Goal: Find specific page/section: Find specific page/section

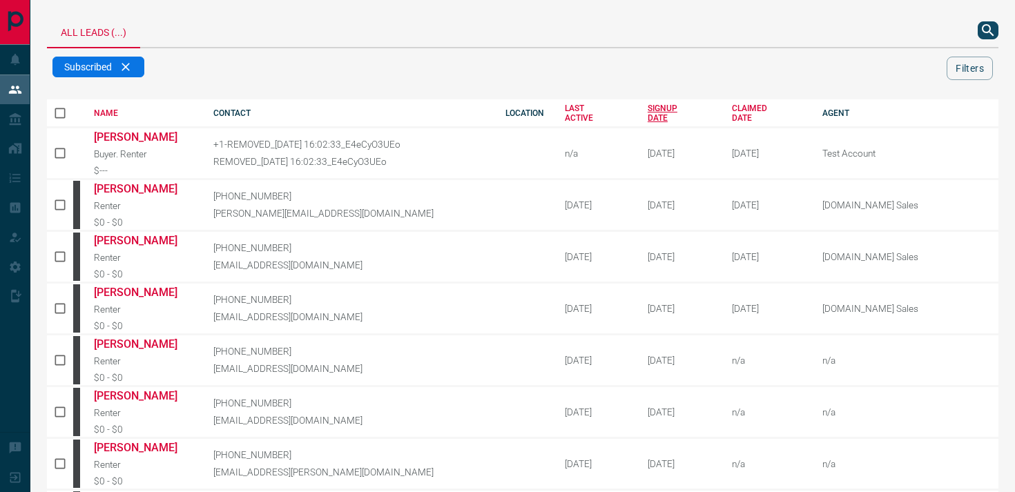
click at [658, 109] on div "SIGNUP DATE" at bounding box center [680, 113] width 64 height 19
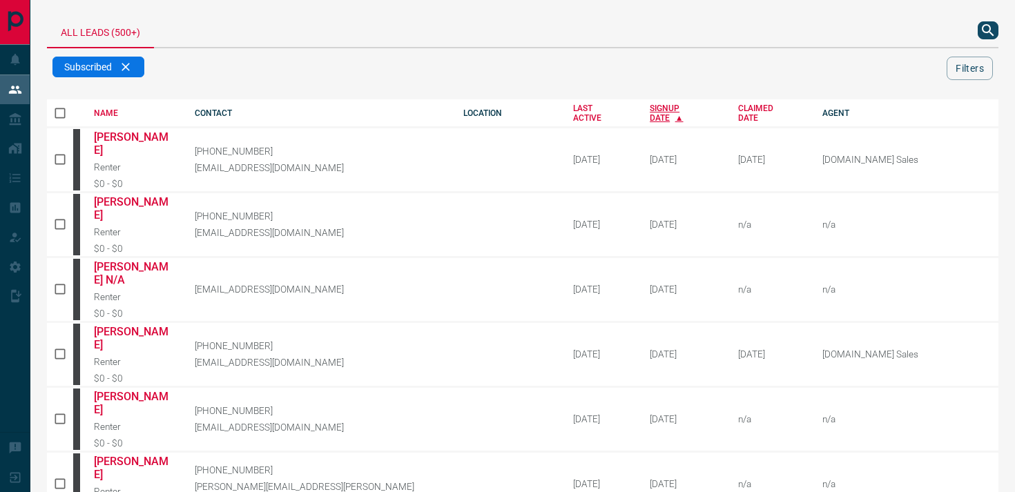
click at [650, 113] on div "SIGNUP DATE" at bounding box center [684, 113] width 68 height 19
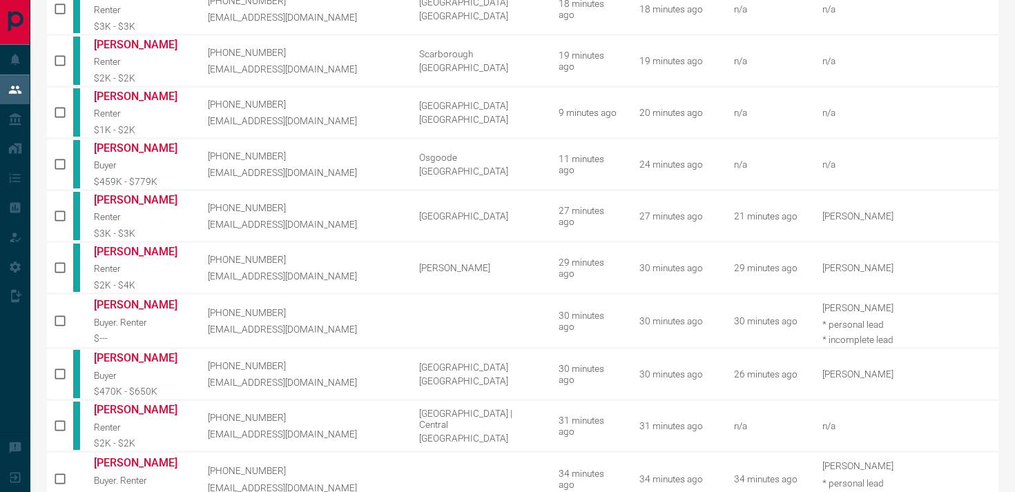
scroll to position [704, 0]
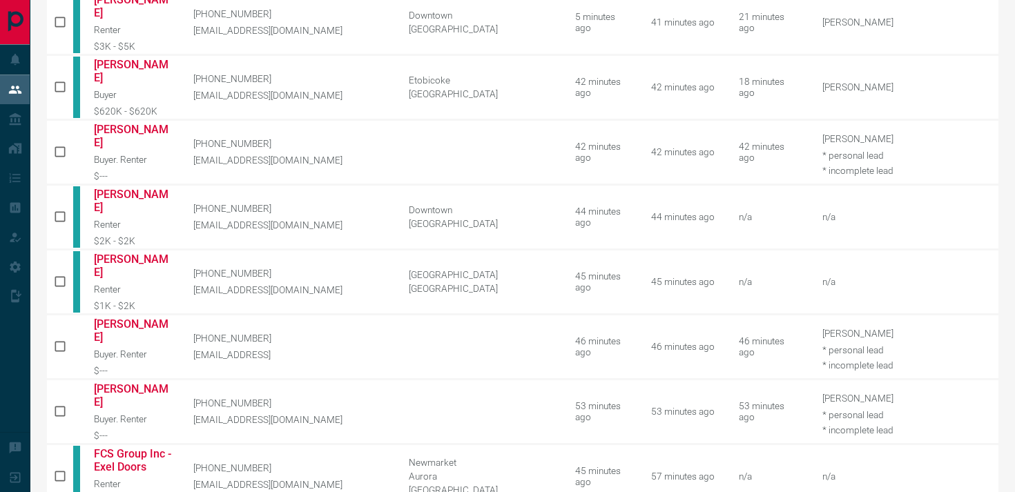
scroll to position [0, 0]
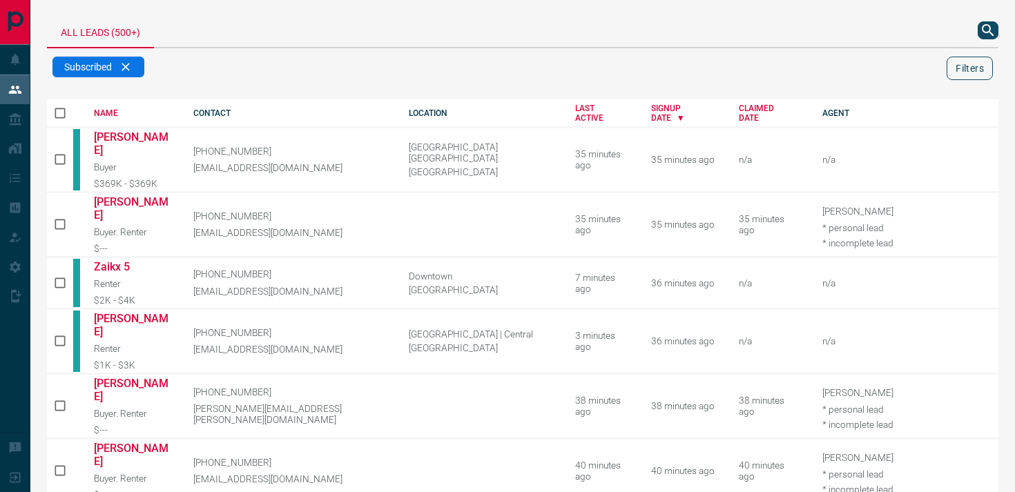
click at [960, 72] on button "Filters" at bounding box center [970, 68] width 46 height 23
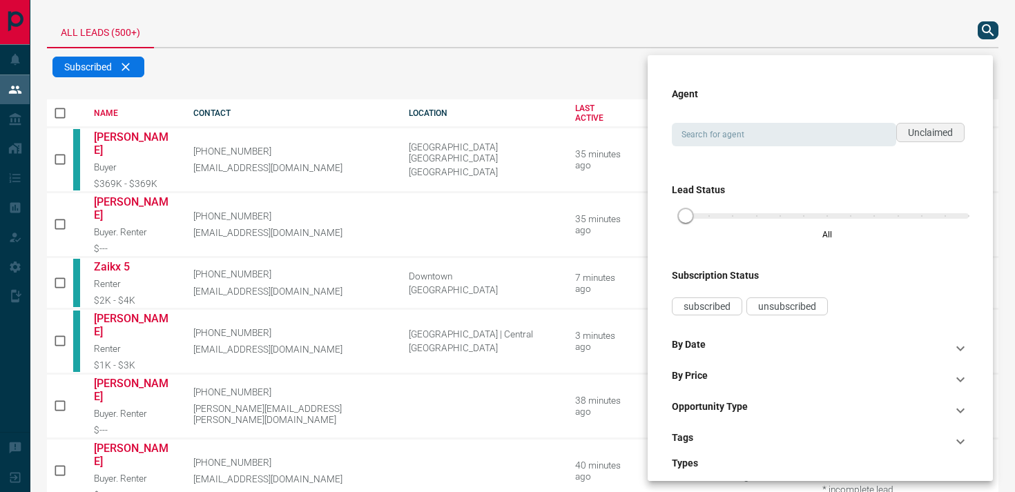
click at [947, 134] on span "Unclaimed" at bounding box center [930, 132] width 45 height 11
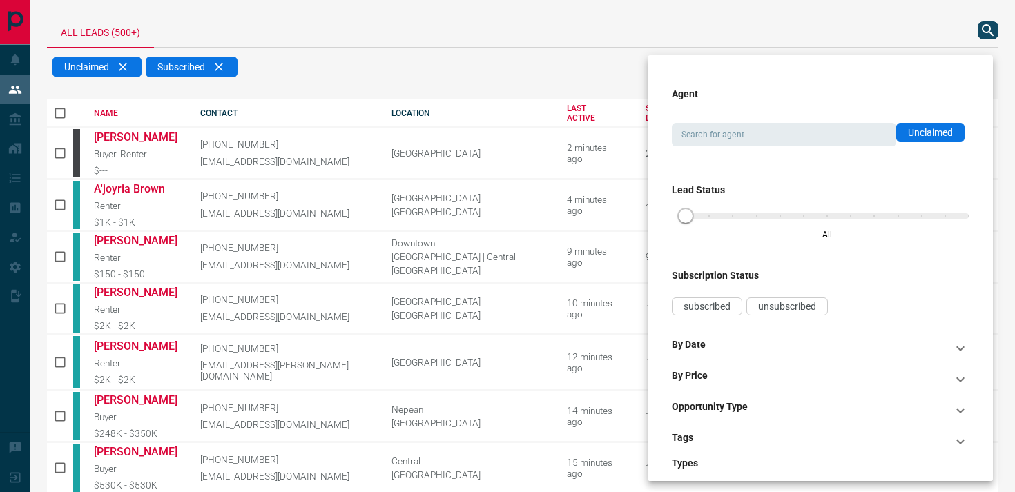
click at [563, 16] on div at bounding box center [507, 246] width 1015 height 492
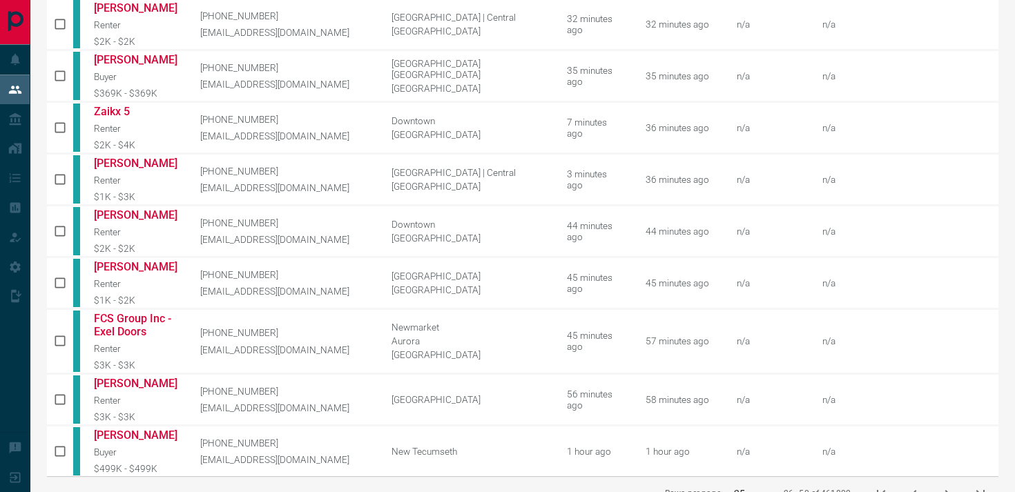
scroll to position [711, 0]
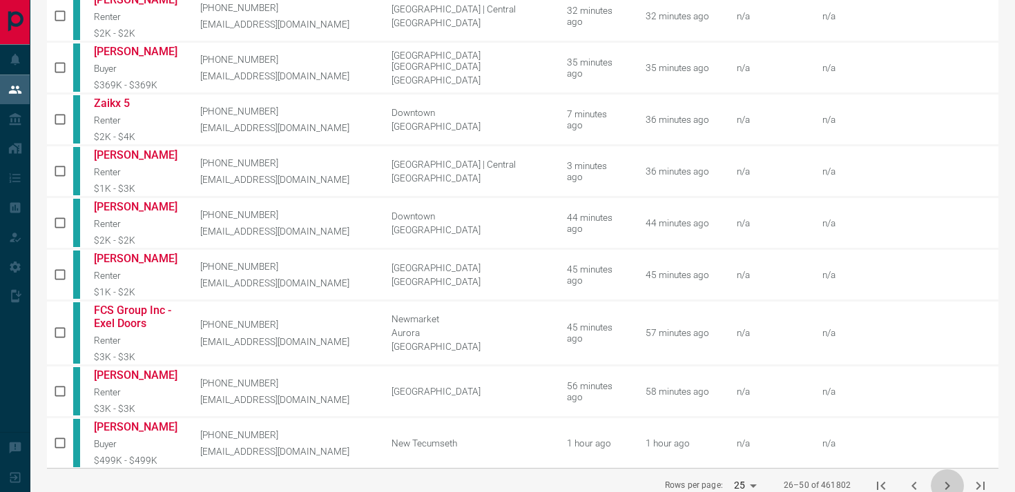
click at [950, 478] on icon "next page" at bounding box center [947, 486] width 17 height 17
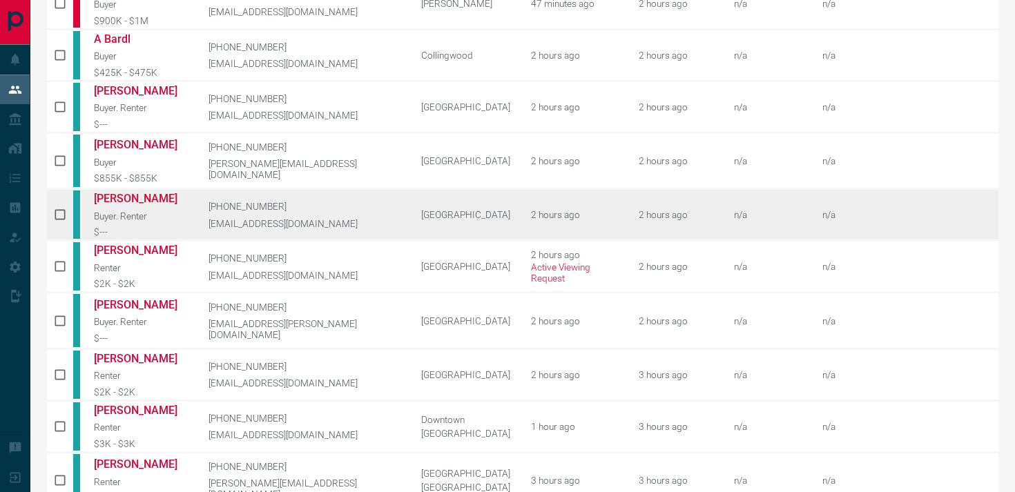
scroll to position [599, 0]
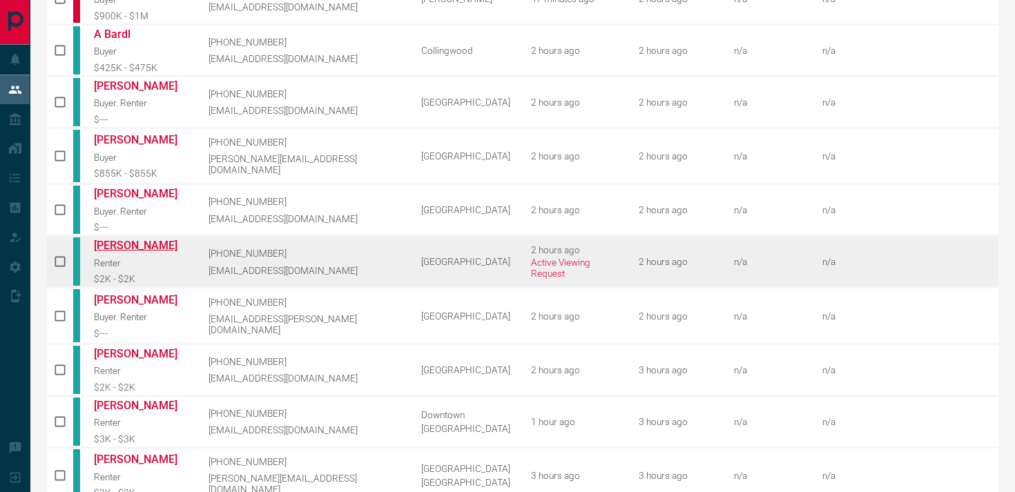
click at [114, 239] on link "[PERSON_NAME]" at bounding box center [141, 245] width 94 height 13
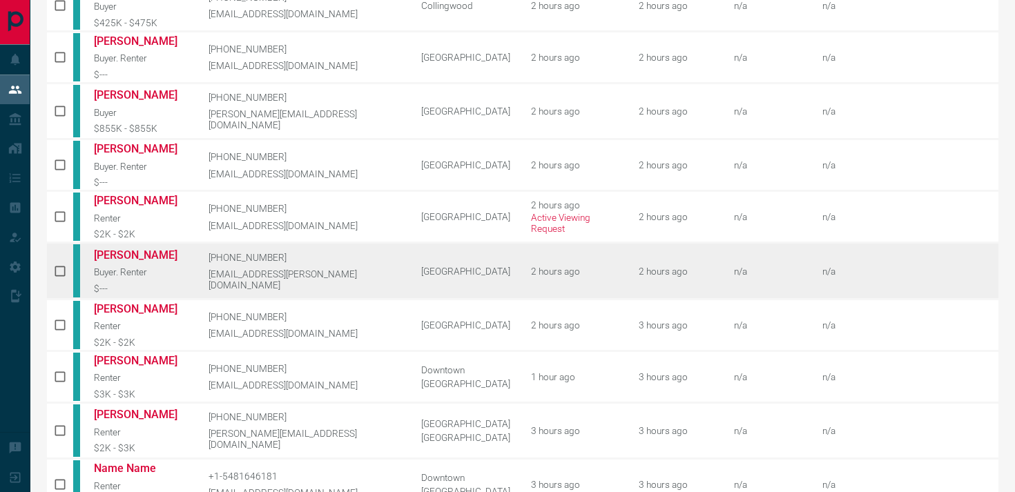
scroll to position [646, 0]
click at [148, 247] on link "[PERSON_NAME]" at bounding box center [141, 253] width 94 height 13
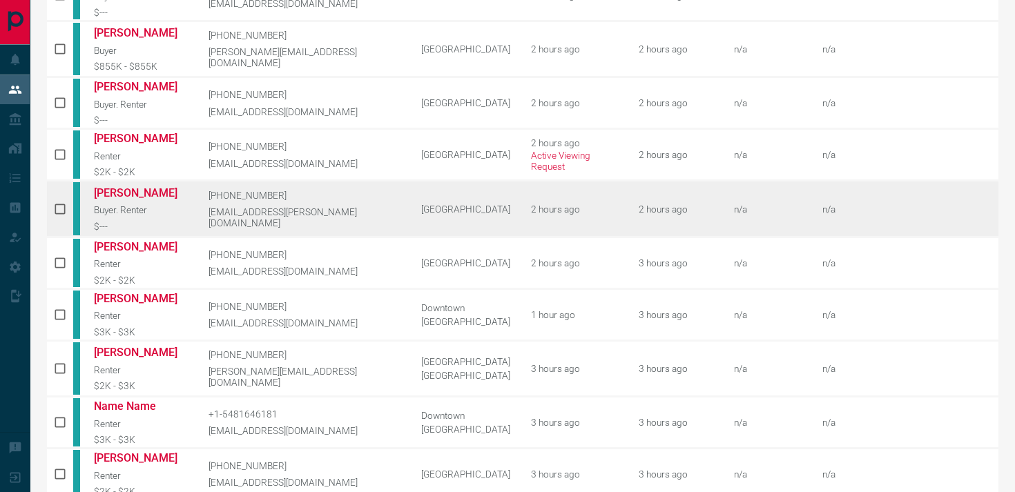
scroll to position [711, 0]
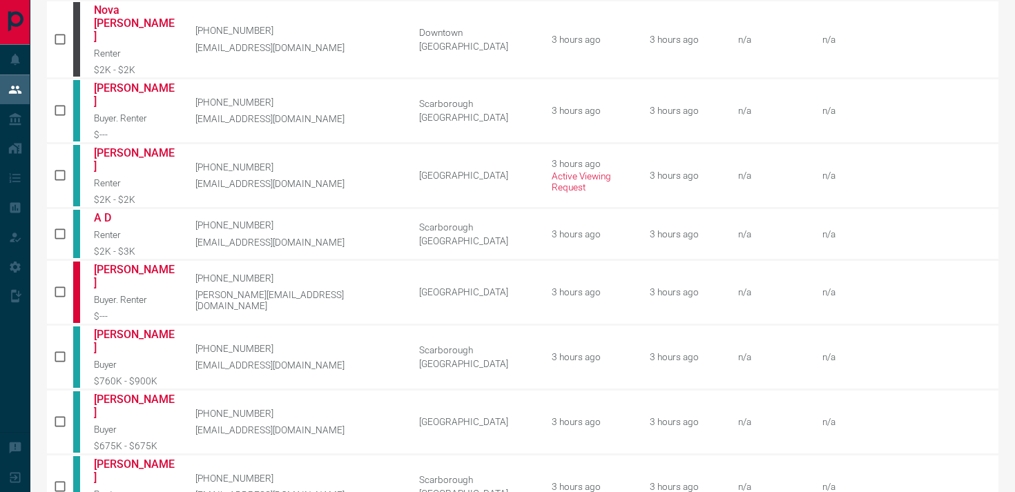
scroll to position [602, 0]
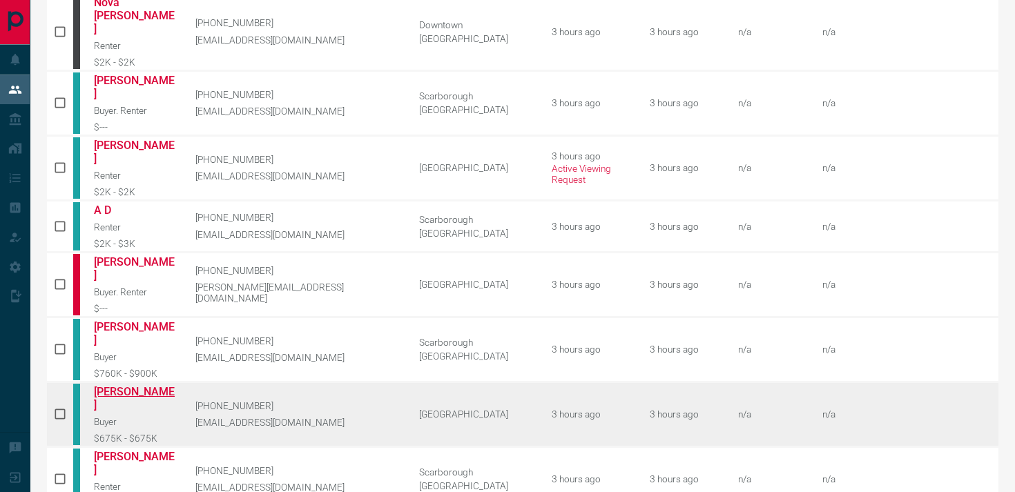
click at [148, 385] on link "[PERSON_NAME]" at bounding box center [134, 398] width 81 height 26
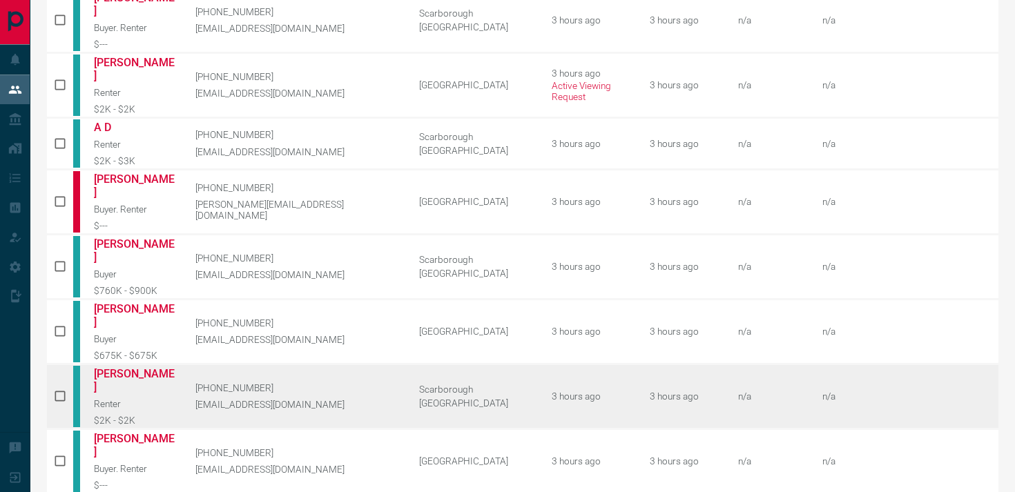
scroll to position [690, 0]
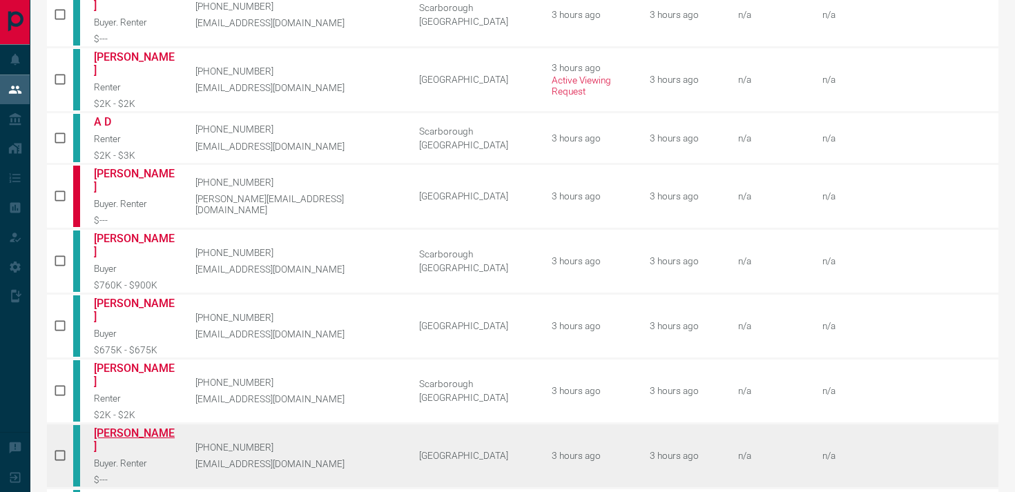
click at [134, 427] on link "[PERSON_NAME]" at bounding box center [134, 440] width 81 height 26
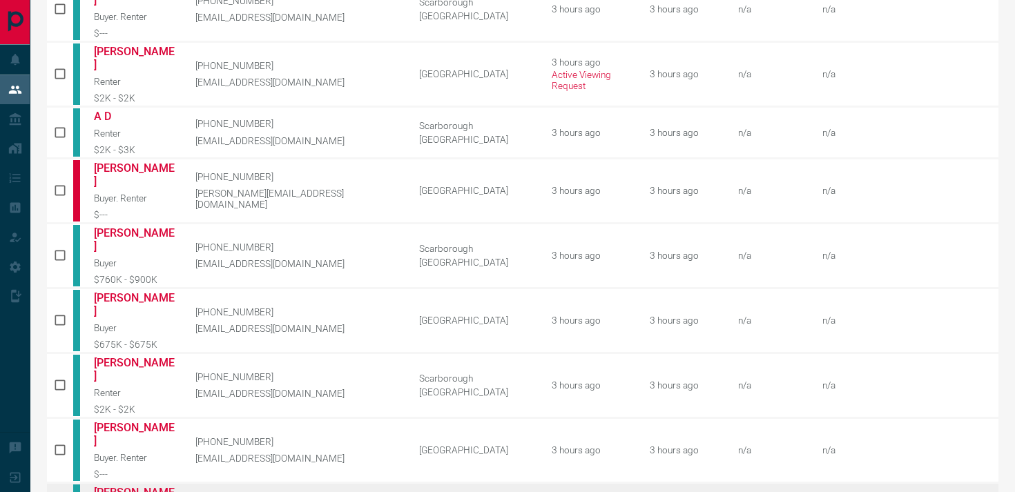
scroll to position [698, 0]
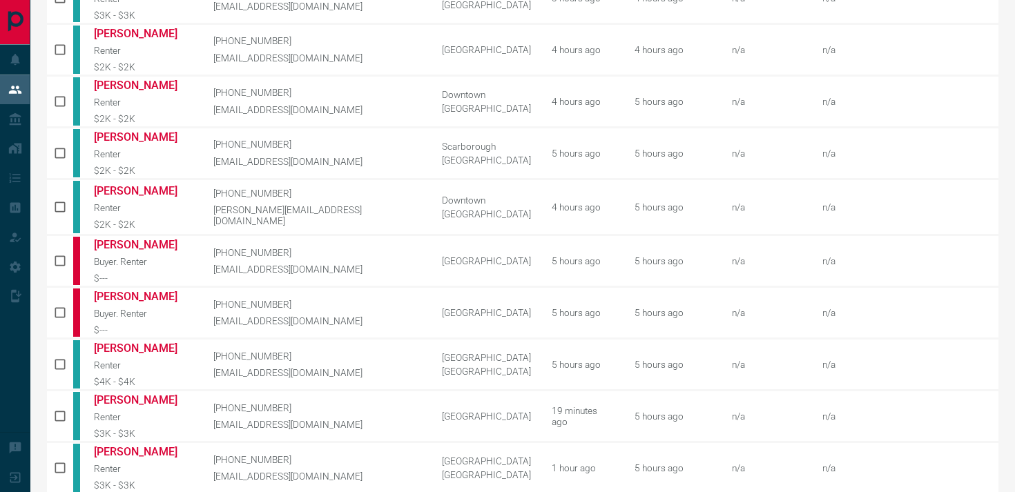
scroll to position [724, 0]
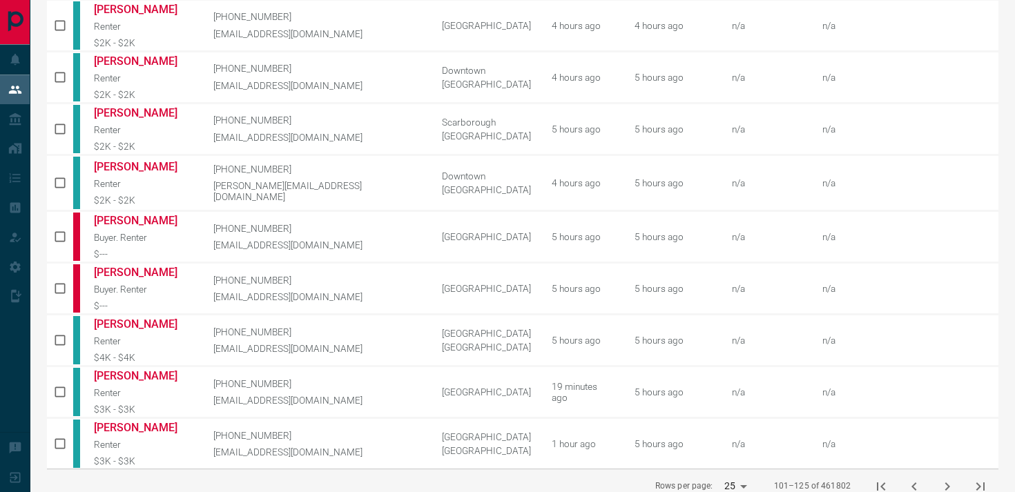
click at [950, 478] on icon "next page" at bounding box center [947, 486] width 17 height 17
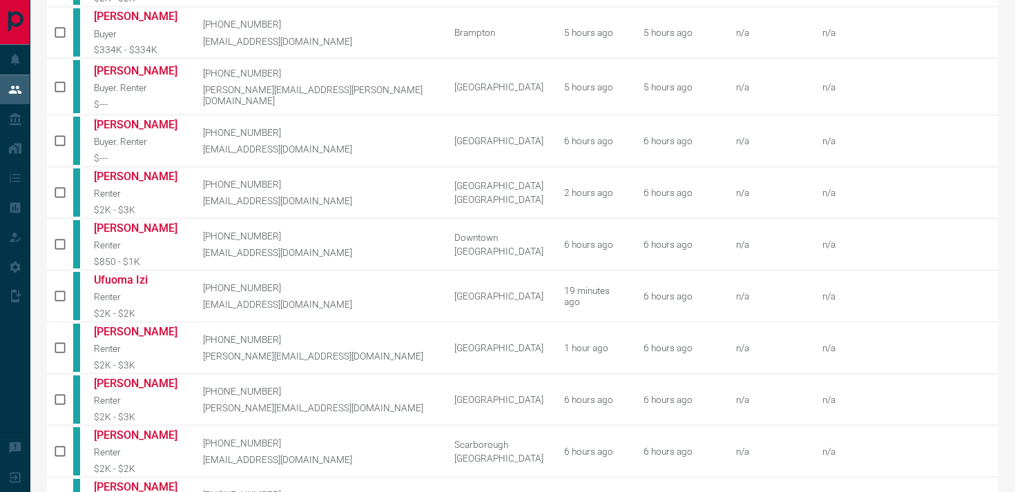
scroll to position [628, 0]
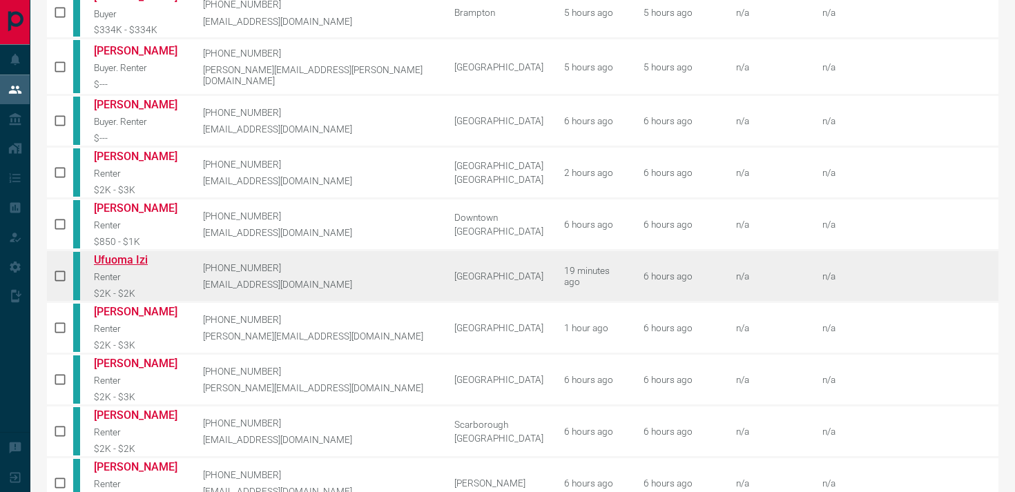
click at [143, 253] on link "Ufuoma Izi" at bounding box center [138, 259] width 88 height 13
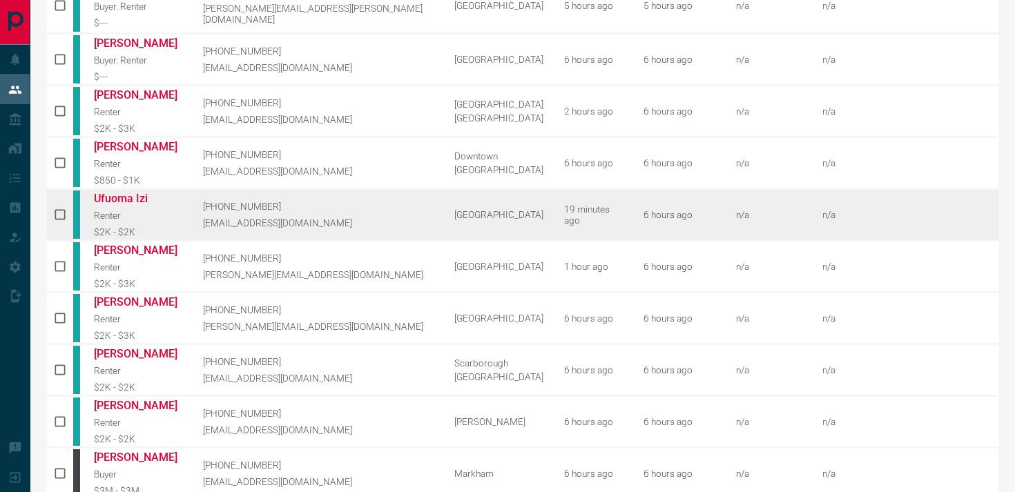
scroll to position [711, 0]
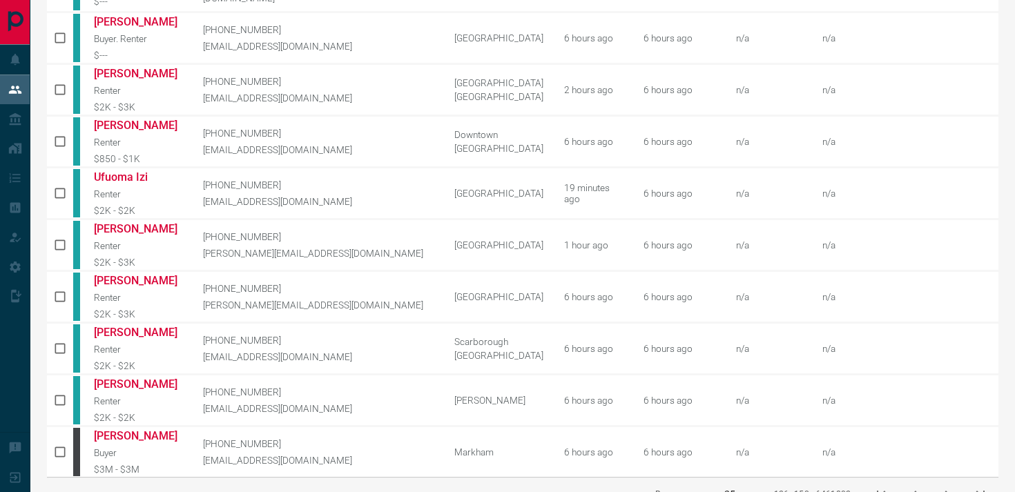
click at [952, 487] on icon "next page" at bounding box center [947, 495] width 17 height 17
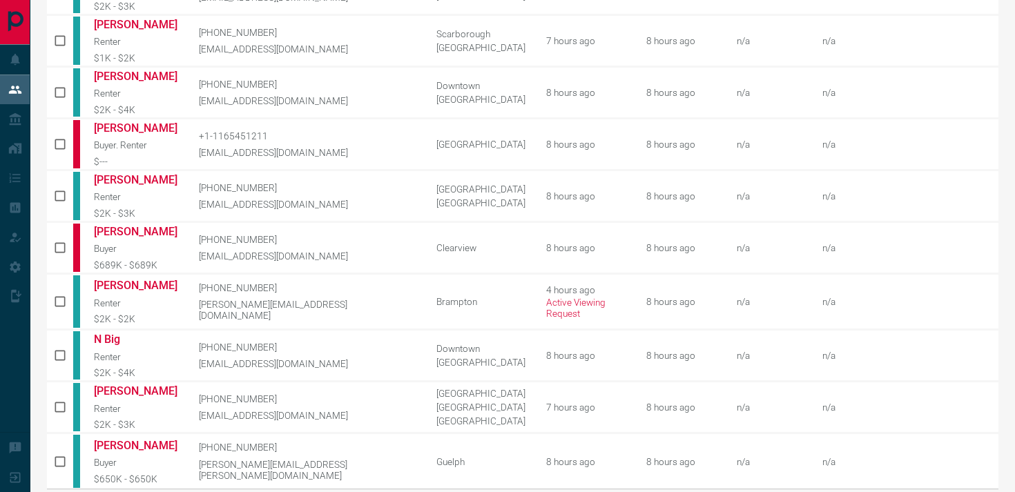
scroll to position [724, 0]
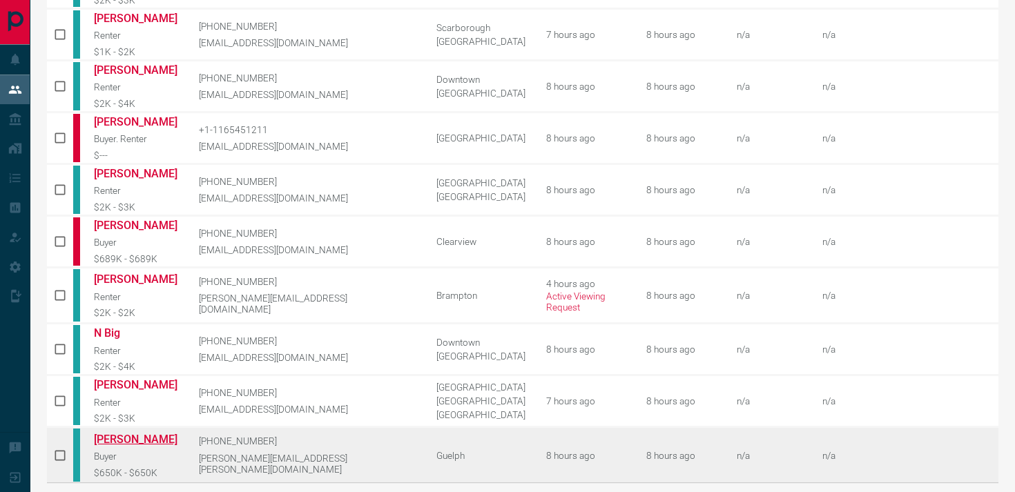
click at [169, 433] on link "[PERSON_NAME]" at bounding box center [136, 439] width 84 height 13
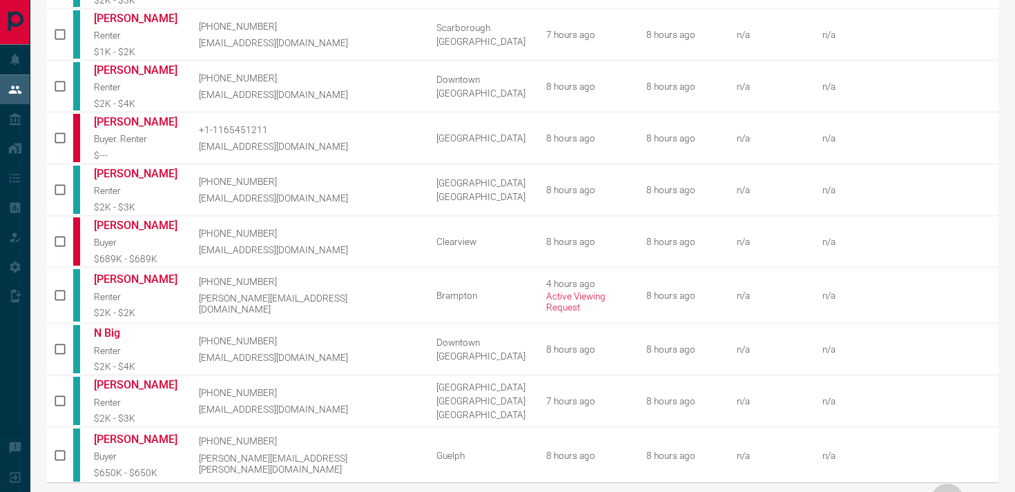
click at [951, 492] on icon "next page" at bounding box center [947, 500] width 17 height 17
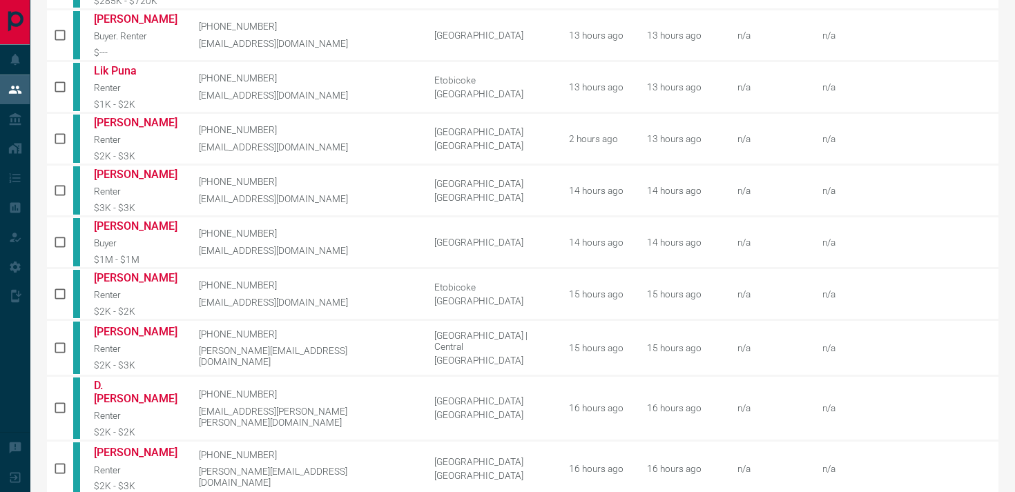
scroll to position [725, 0]
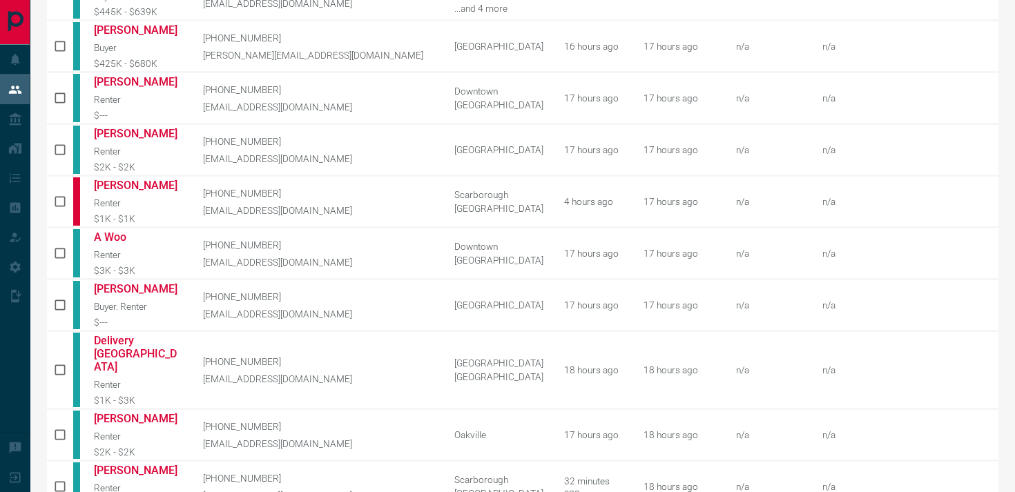
scroll to position [698, 0]
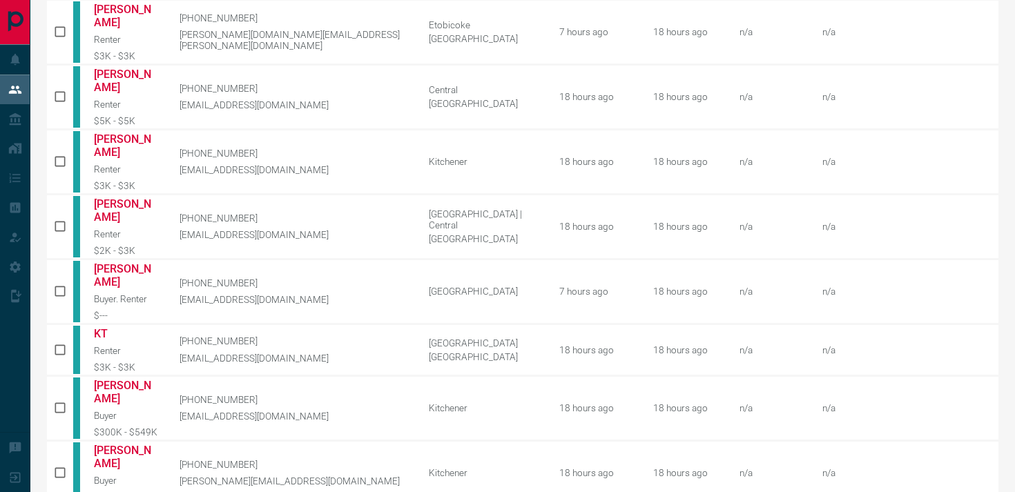
scroll to position [211, 0]
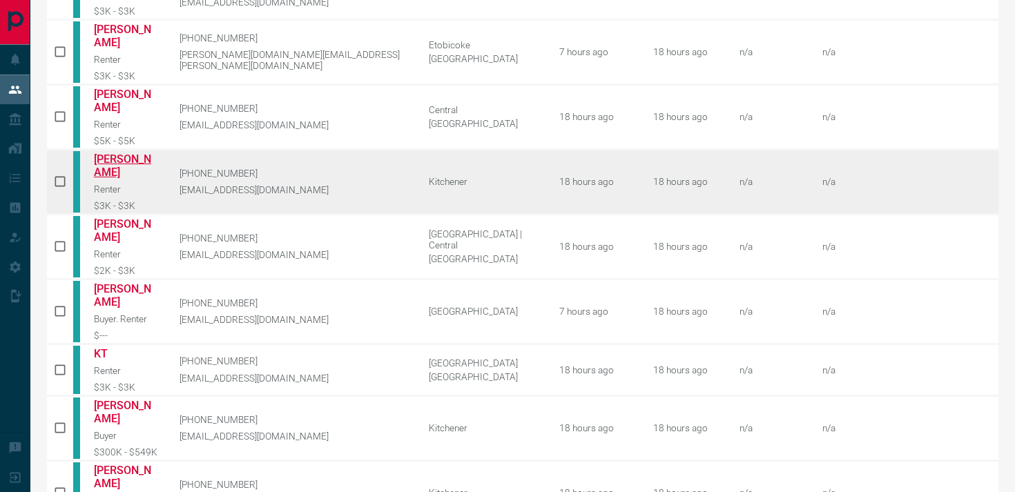
click at [135, 153] on link "[PERSON_NAME]" at bounding box center [126, 166] width 65 height 26
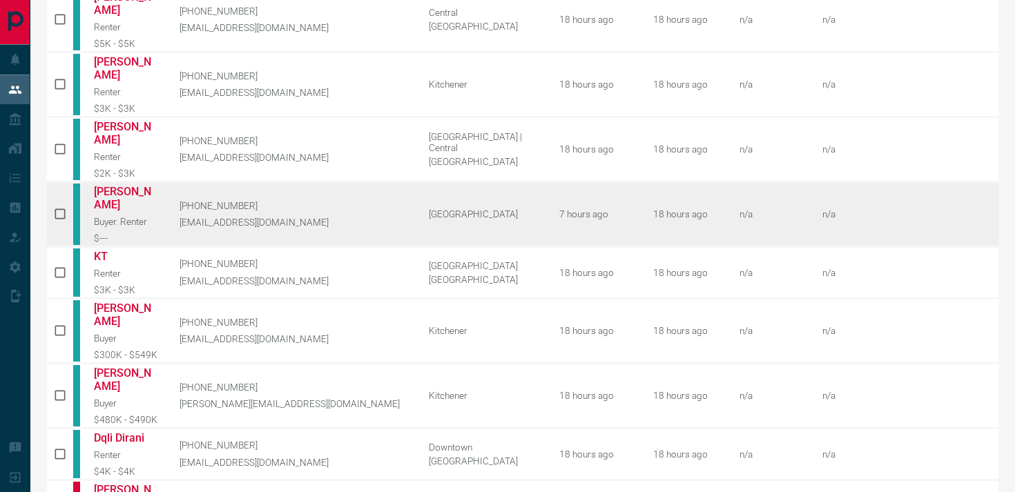
scroll to position [311, 0]
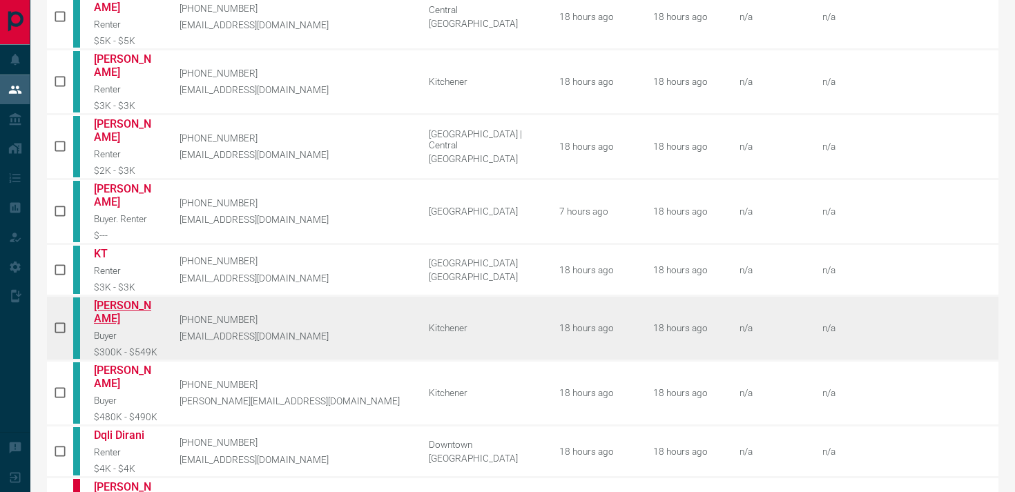
click at [135, 299] on link "[PERSON_NAME]" at bounding box center [126, 312] width 65 height 26
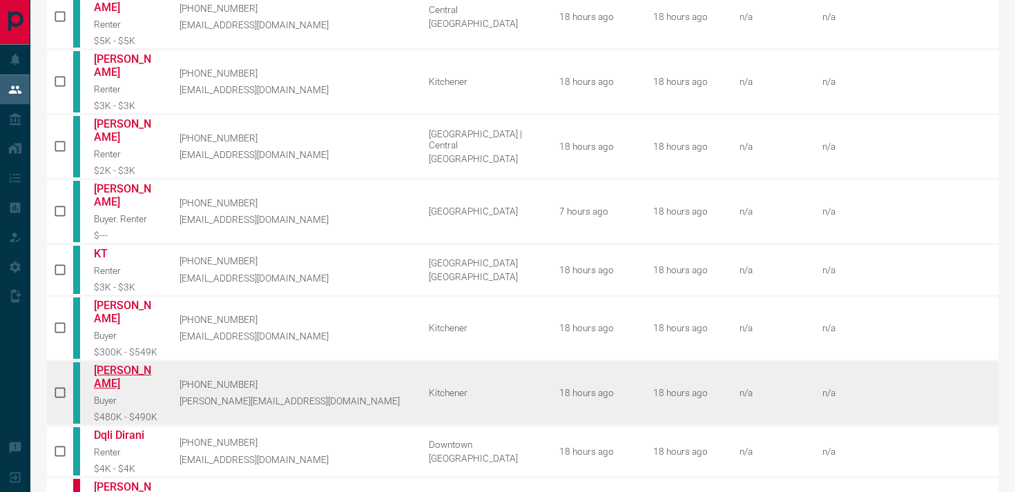
click at [127, 364] on link "[PERSON_NAME]" at bounding box center [126, 377] width 65 height 26
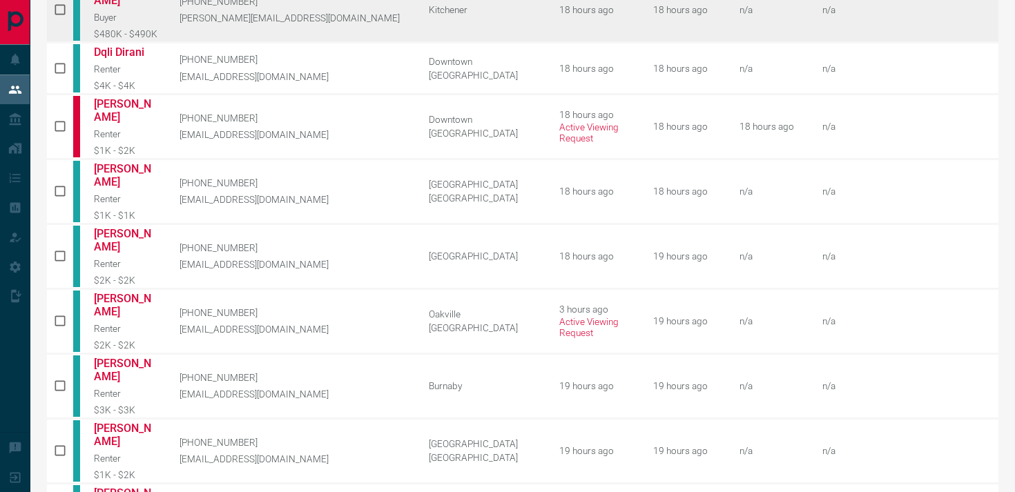
scroll to position [711, 0]
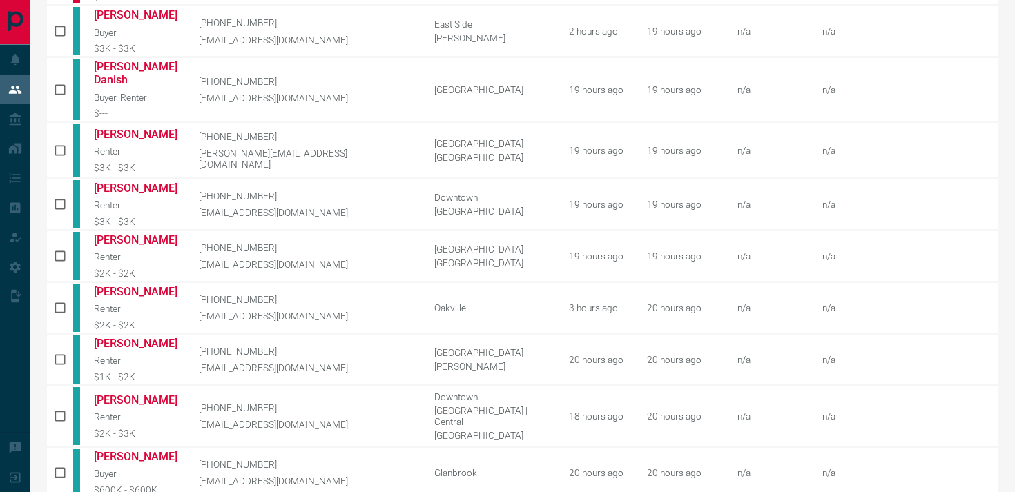
scroll to position [698, 0]
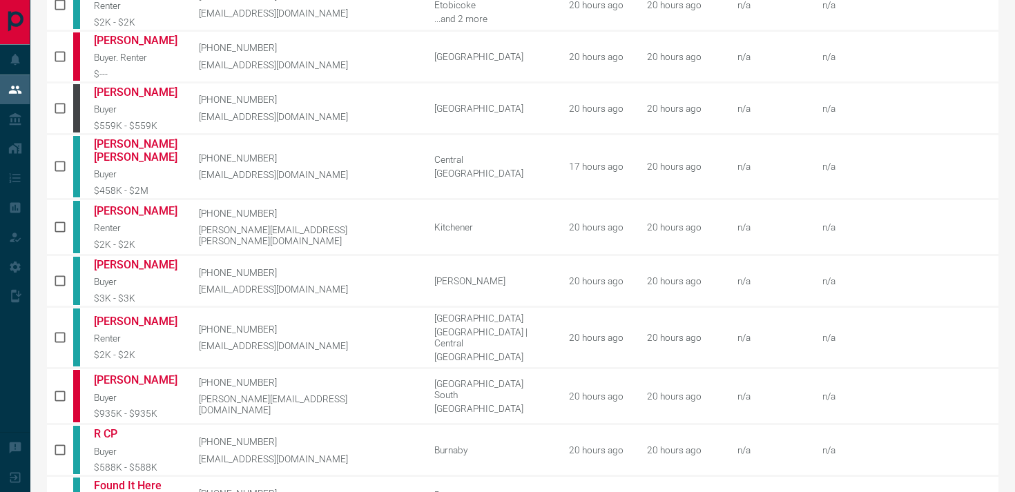
scroll to position [386, 0]
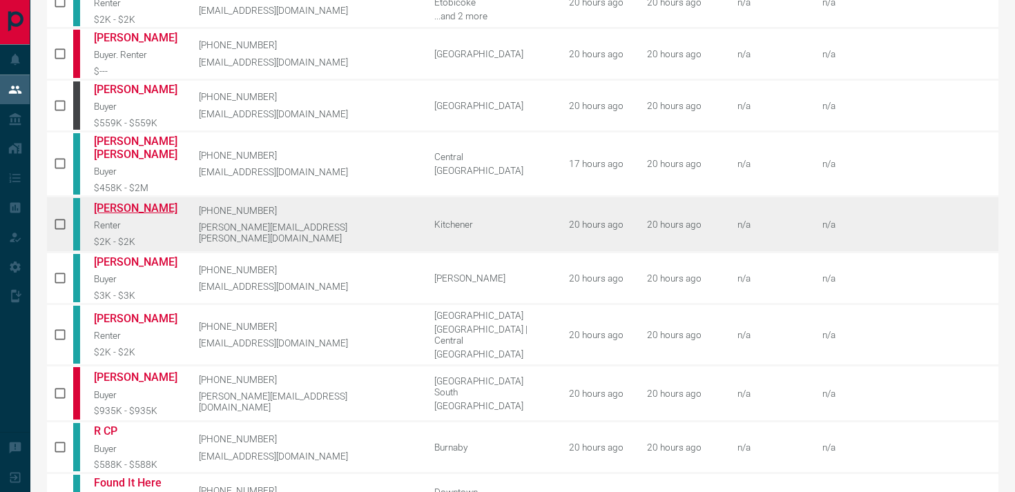
click at [127, 202] on link "[PERSON_NAME]" at bounding box center [136, 208] width 84 height 13
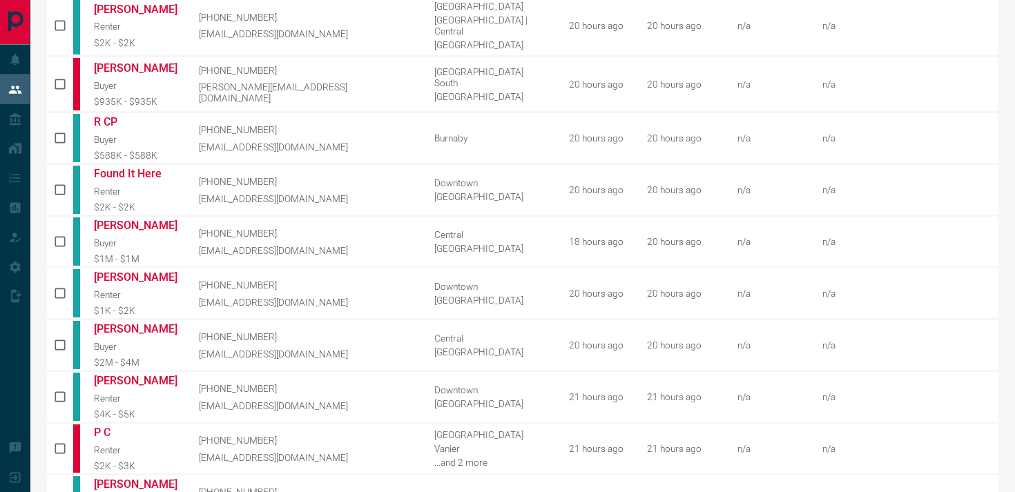
scroll to position [701, 0]
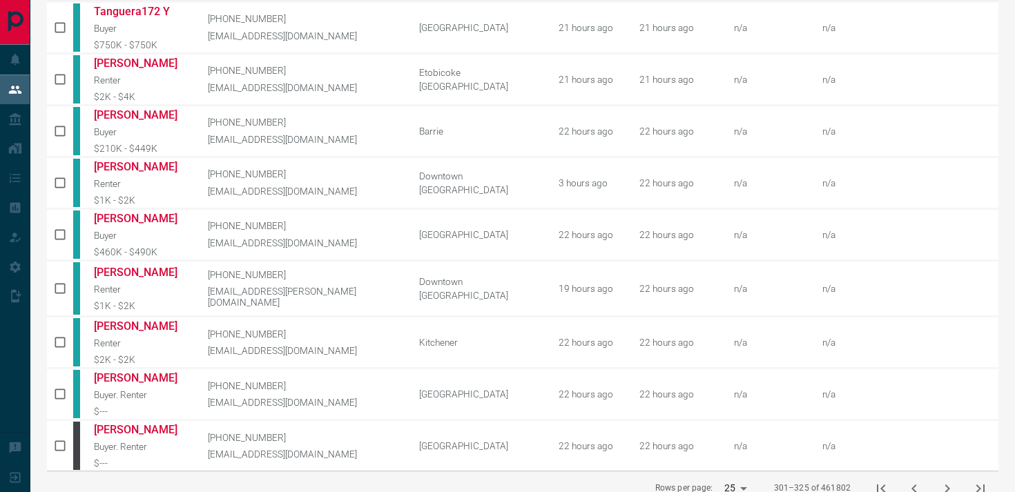
scroll to position [724, 0]
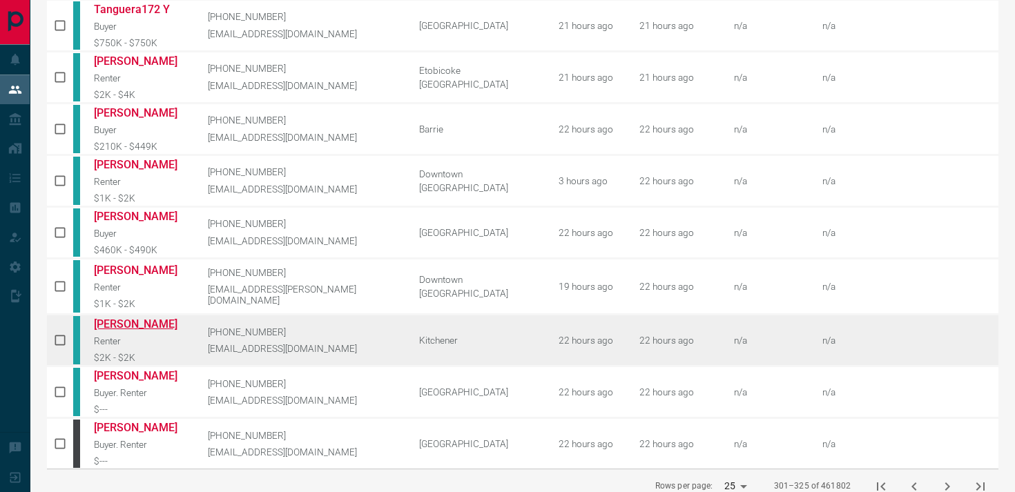
click at [163, 318] on link "[PERSON_NAME]" at bounding box center [140, 324] width 93 height 13
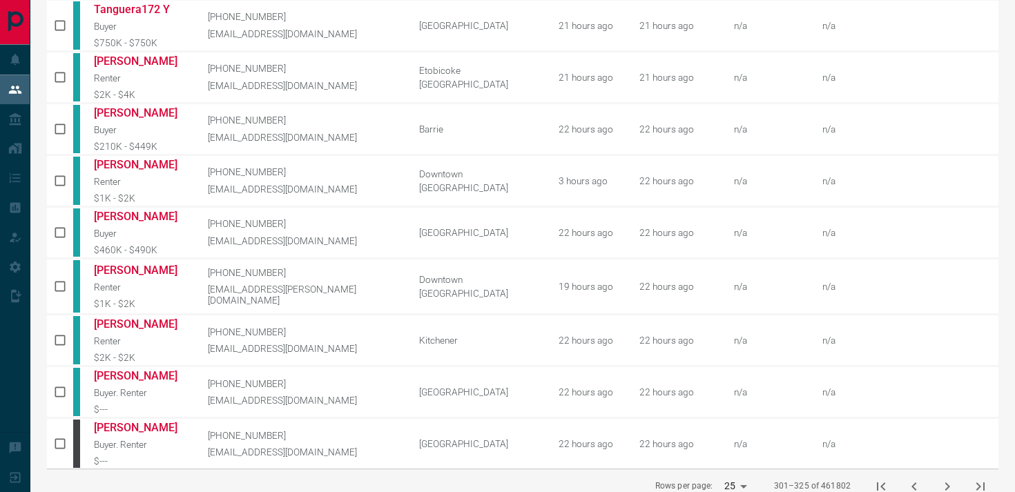
click at [948, 478] on icon "next page" at bounding box center [947, 486] width 17 height 17
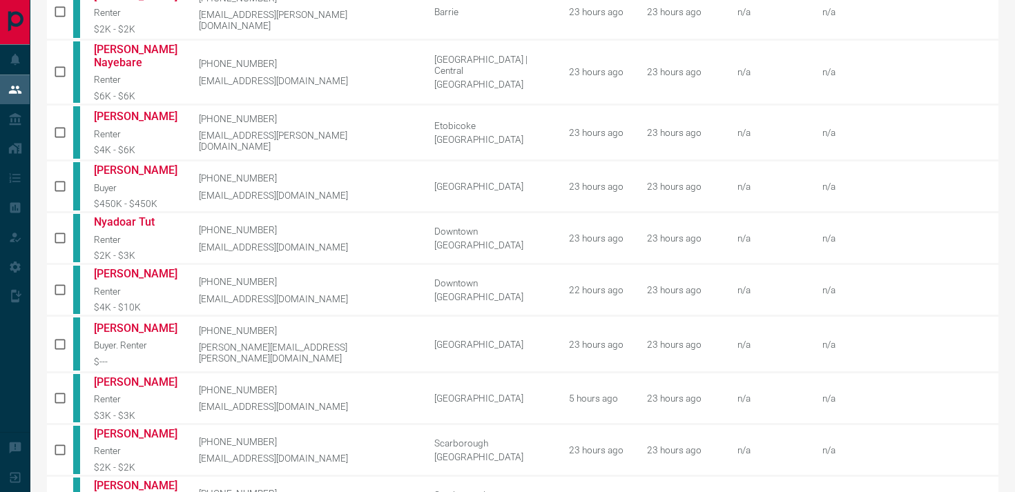
scroll to position [712, 0]
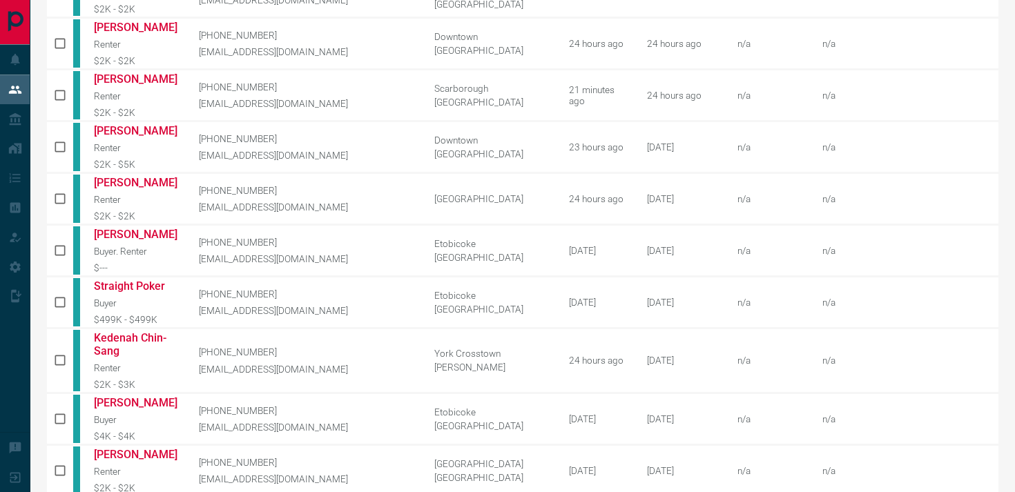
scroll to position [698, 0]
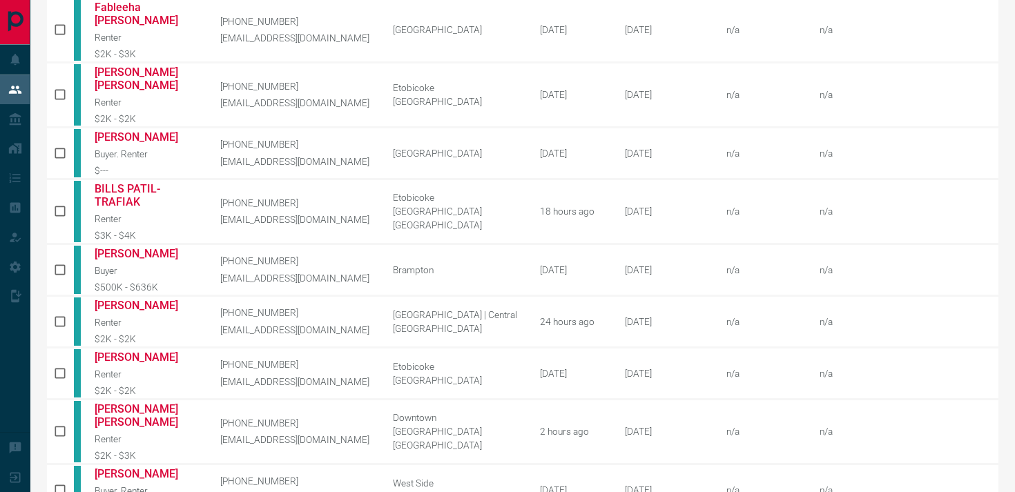
scroll to position [724, 0]
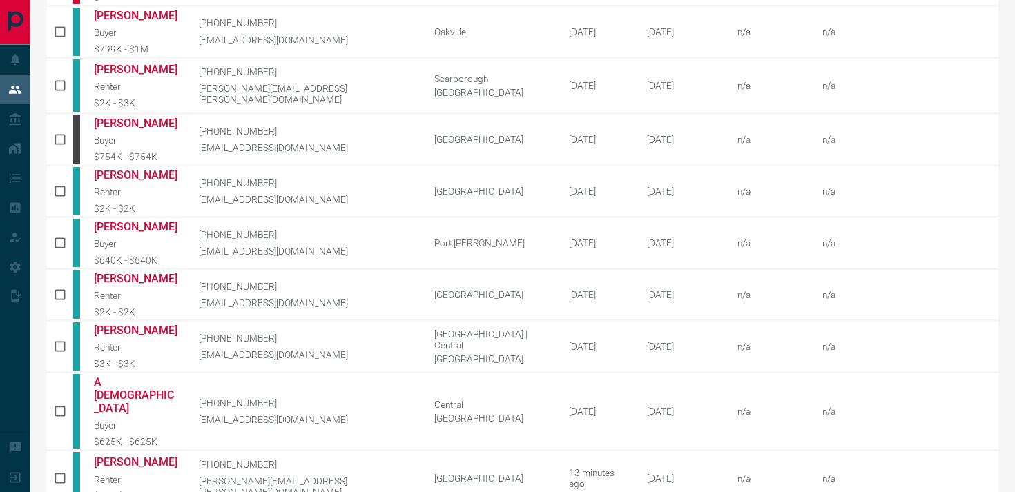
scroll to position [494, 0]
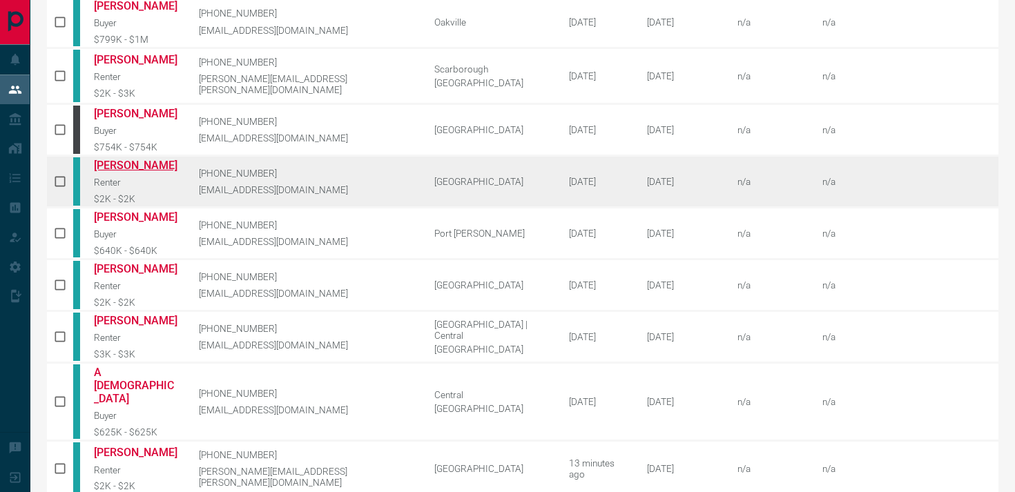
click at [146, 159] on link "[PERSON_NAME]" at bounding box center [136, 165] width 84 height 13
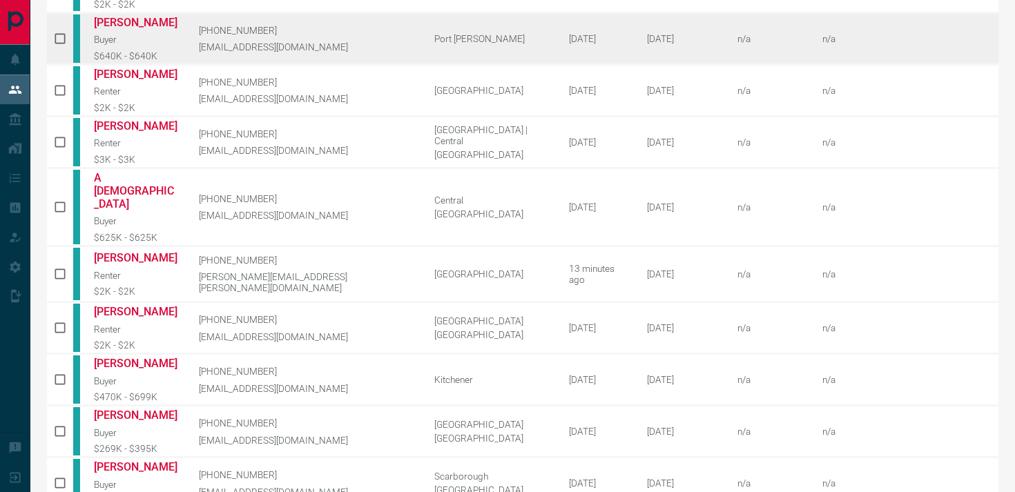
scroll to position [698, 0]
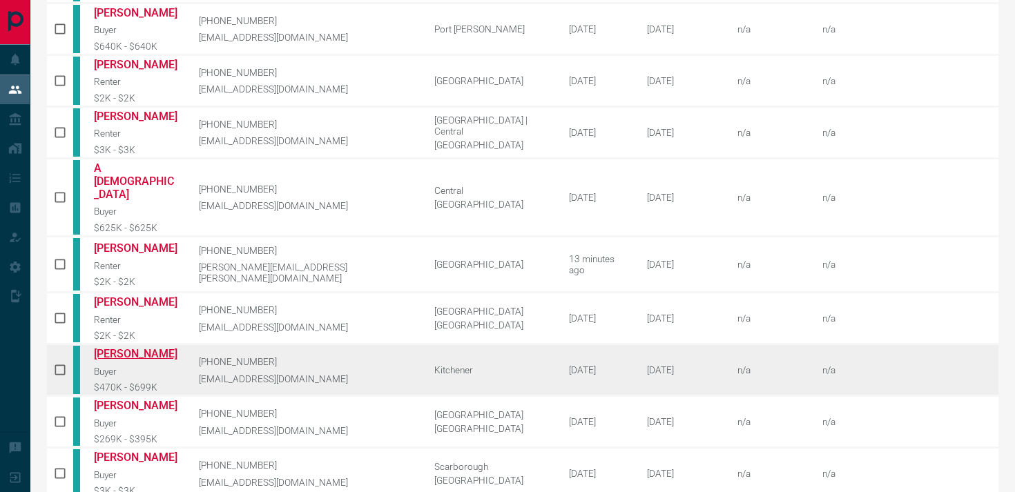
click at [150, 347] on link "[PERSON_NAME]" at bounding box center [136, 353] width 84 height 13
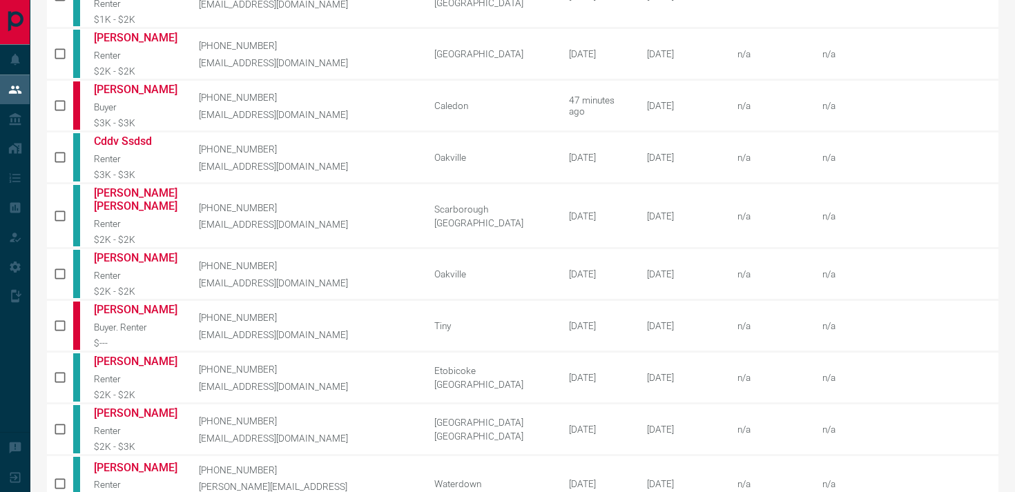
scroll to position [724, 0]
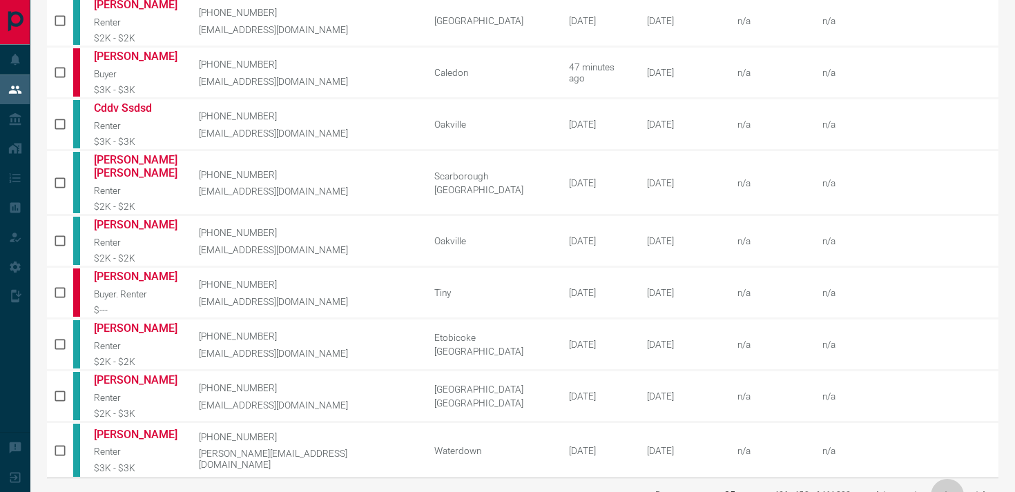
click at [951, 487] on icon "next page" at bounding box center [947, 495] width 17 height 17
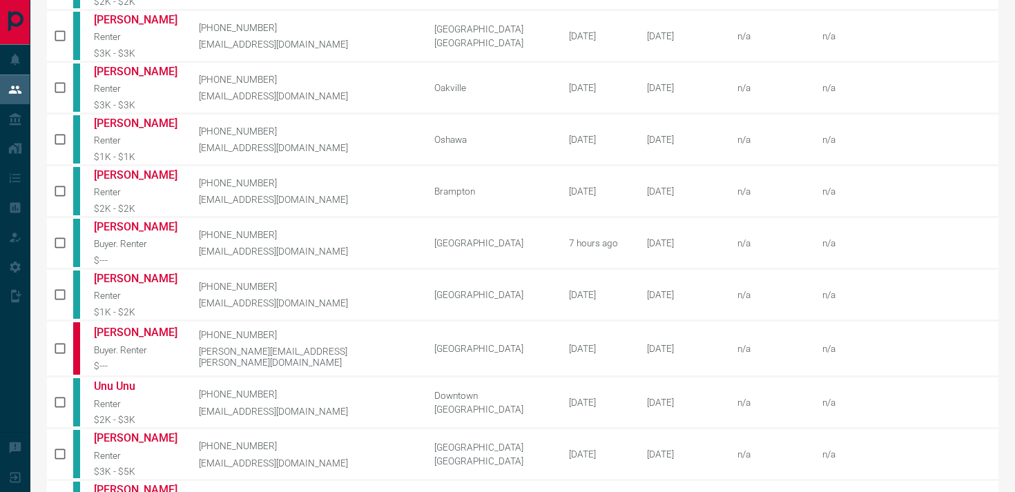
scroll to position [698, 0]
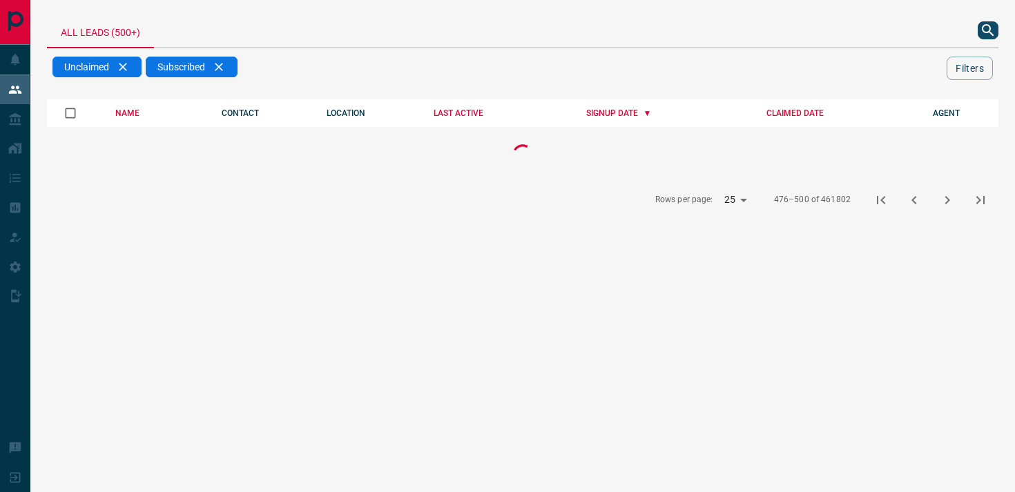
scroll to position [0, 0]
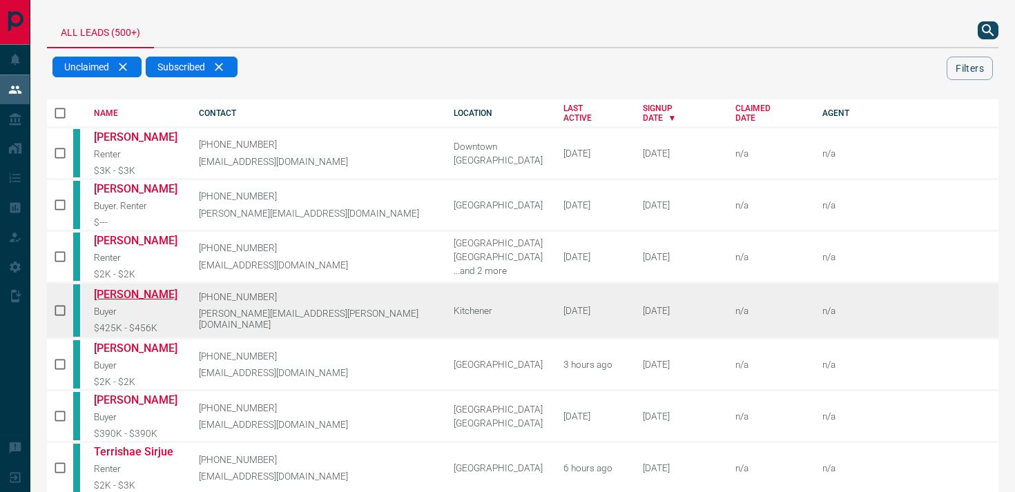
click at [151, 288] on link "[PERSON_NAME]" at bounding box center [136, 294] width 84 height 13
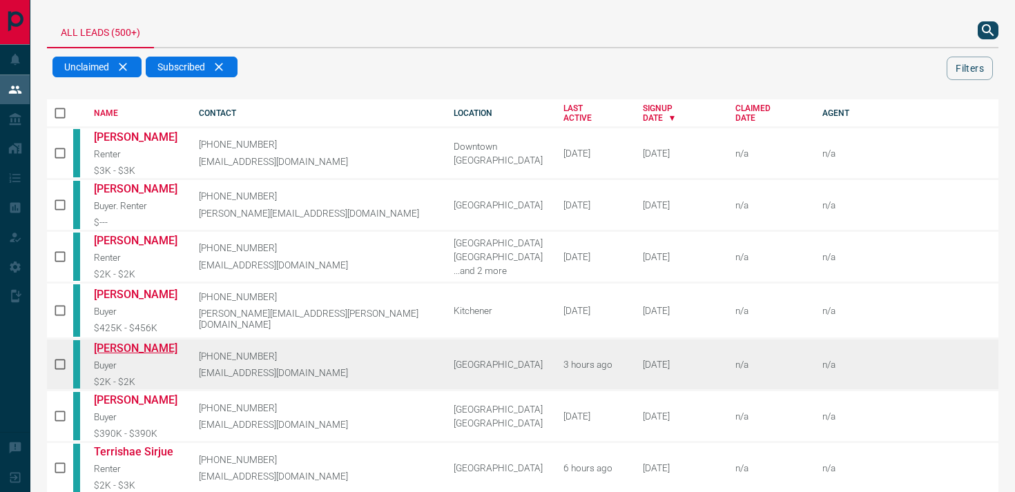
click at [130, 342] on link "[PERSON_NAME]" at bounding box center [136, 348] width 84 height 13
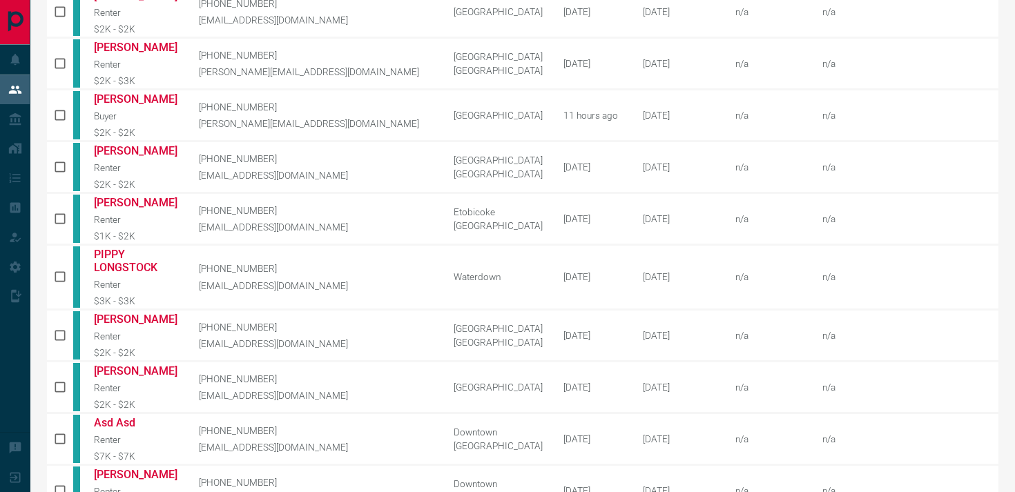
scroll to position [724, 0]
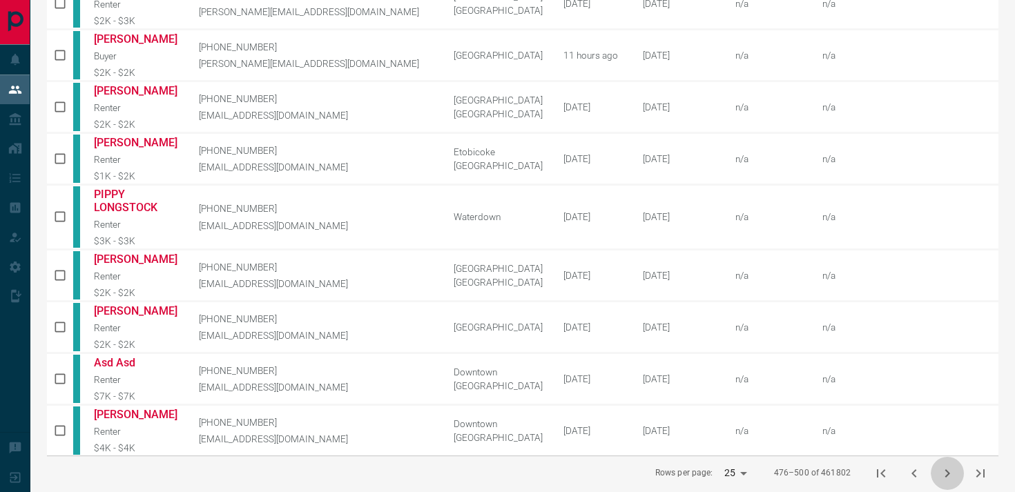
click at [951, 465] on icon "next page" at bounding box center [947, 473] width 17 height 17
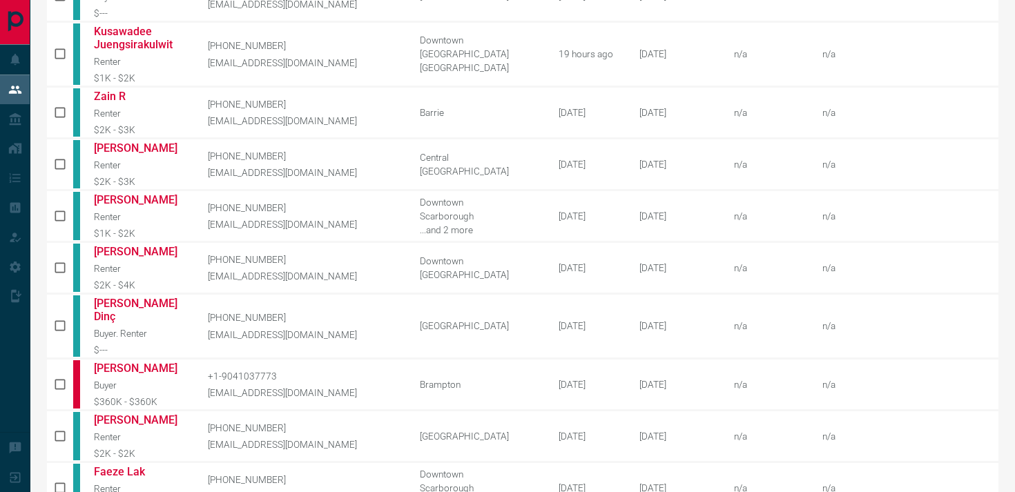
scroll to position [714, 0]
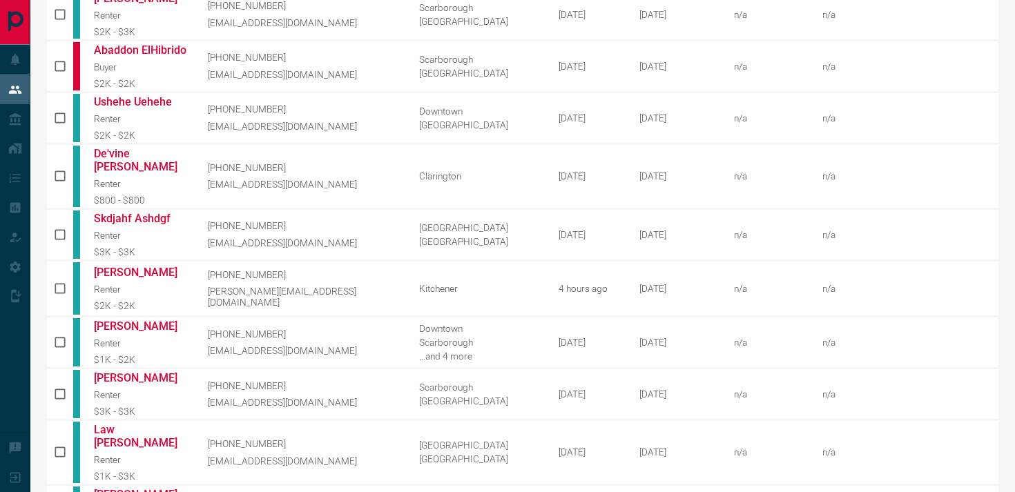
scroll to position [603, 0]
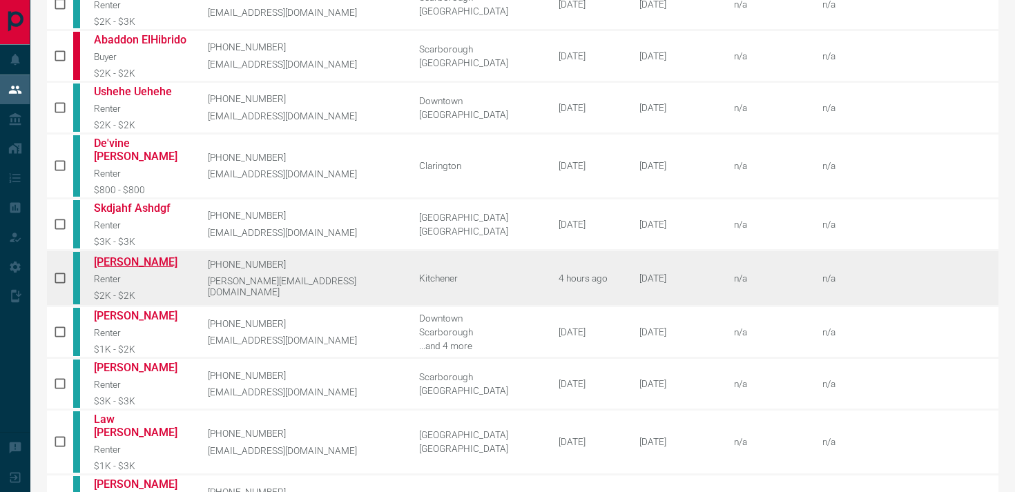
click at [137, 255] on link "[PERSON_NAME]" at bounding box center [140, 261] width 93 height 13
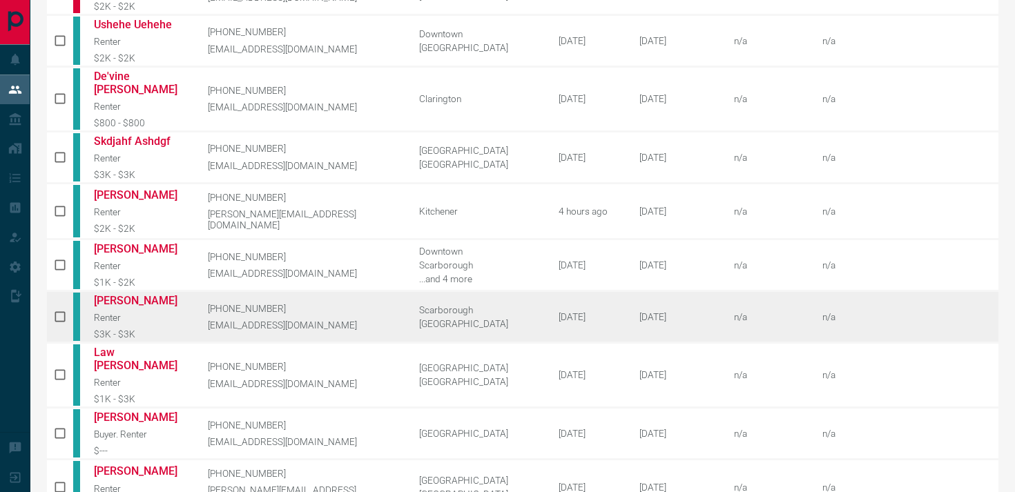
scroll to position [711, 0]
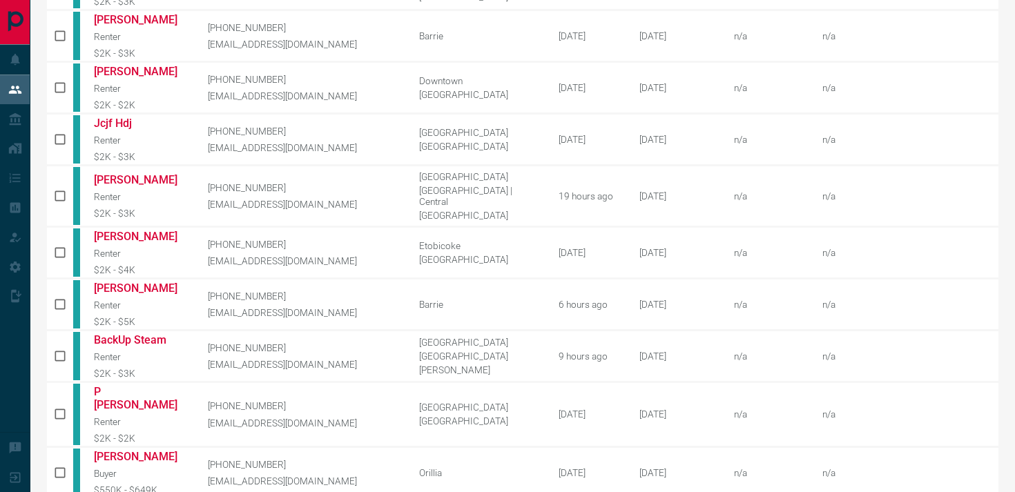
scroll to position [724, 0]
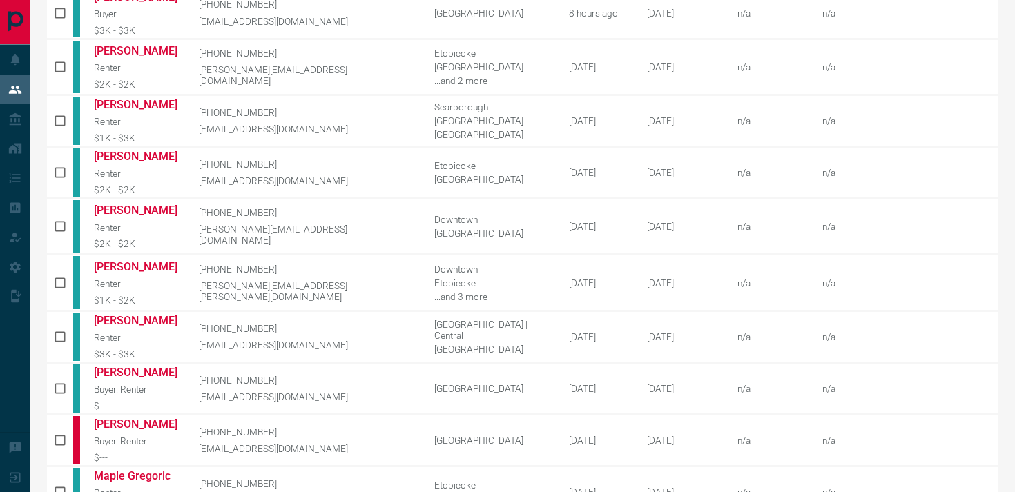
scroll to position [711, 0]
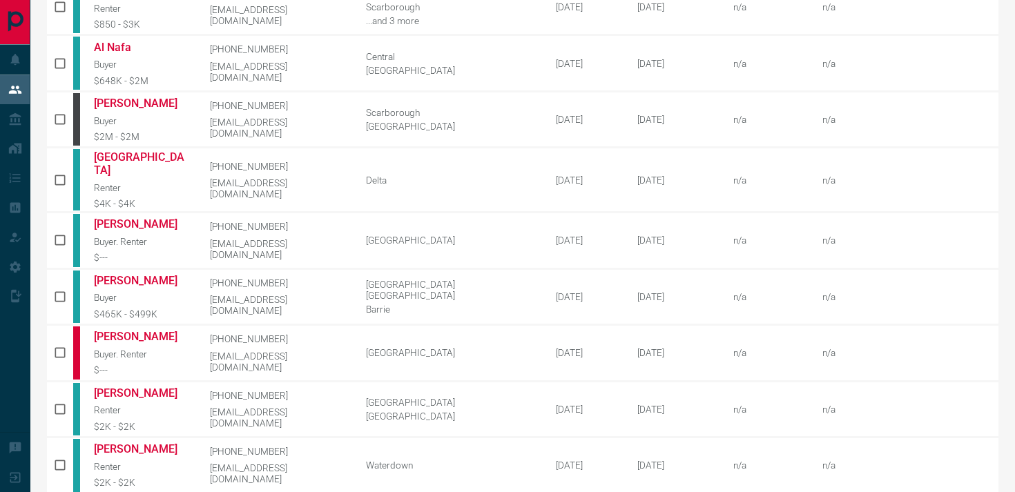
scroll to position [726, 0]
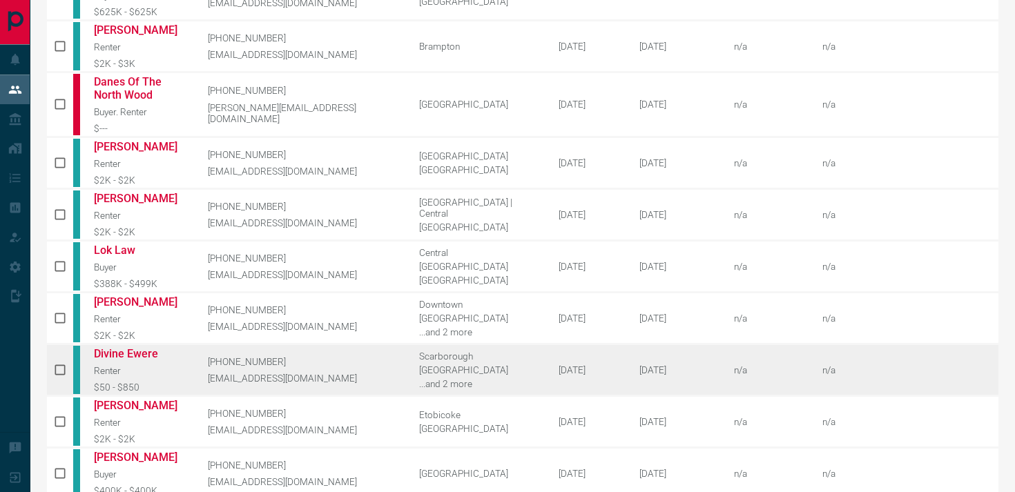
scroll to position [729, 0]
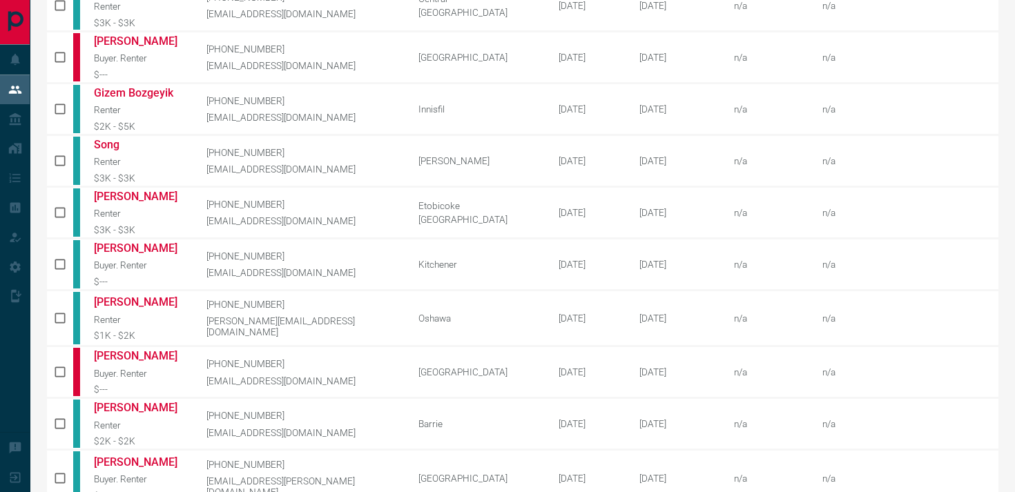
scroll to position [698, 0]
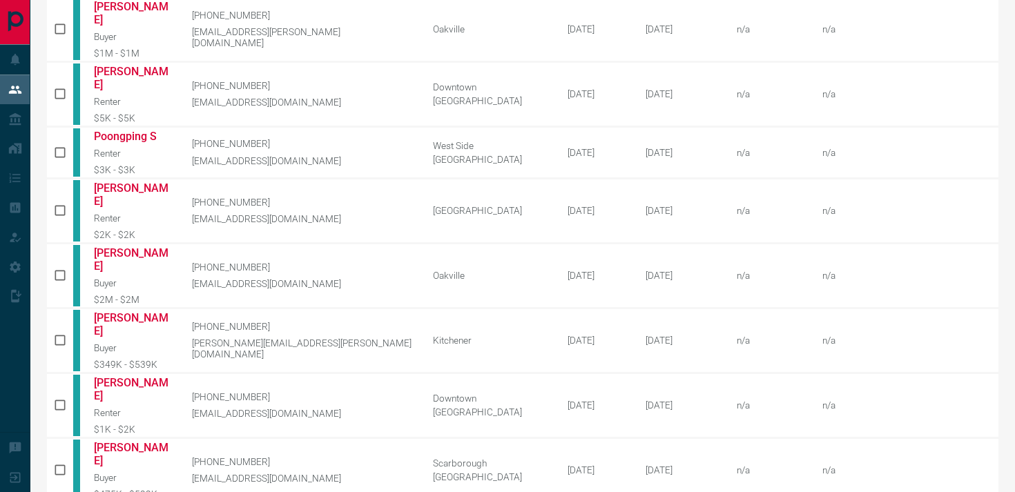
scroll to position [505, 0]
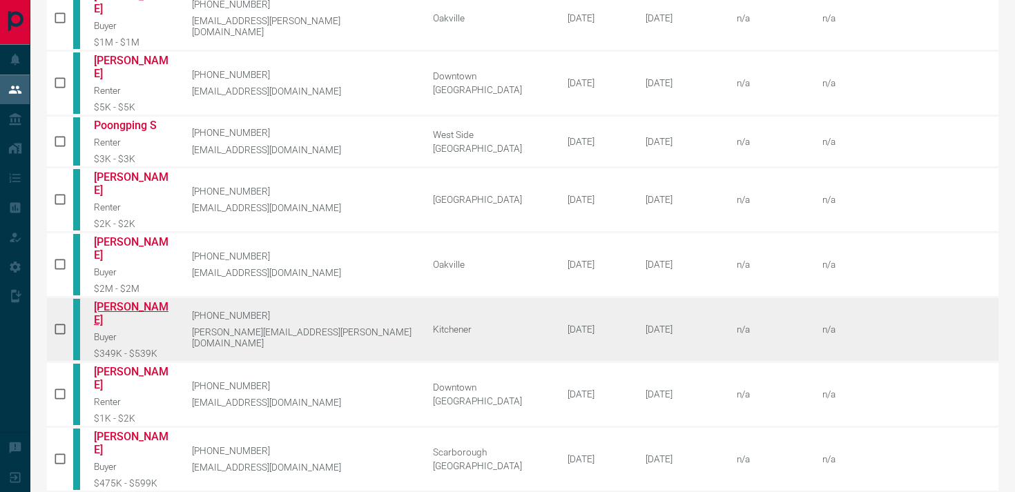
click at [139, 300] on link "[PERSON_NAME]" at bounding box center [132, 313] width 77 height 26
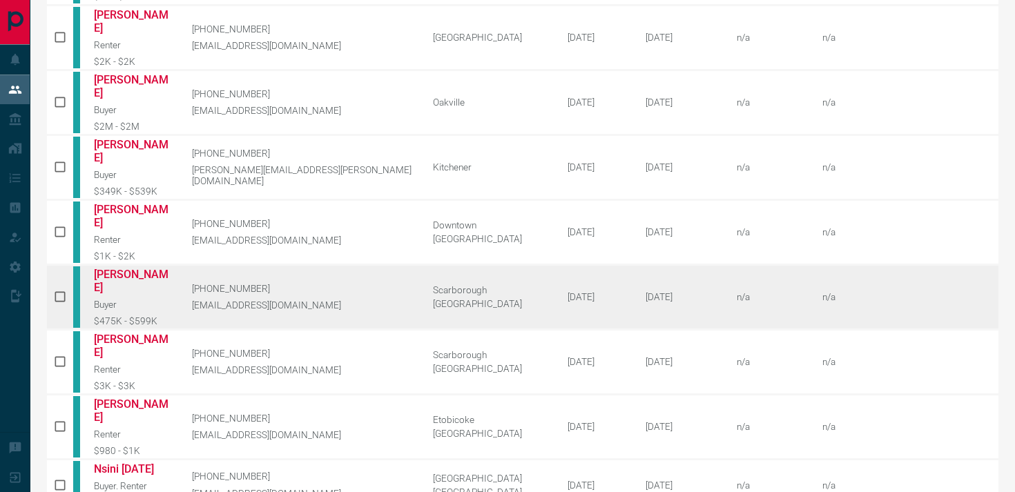
scroll to position [698, 0]
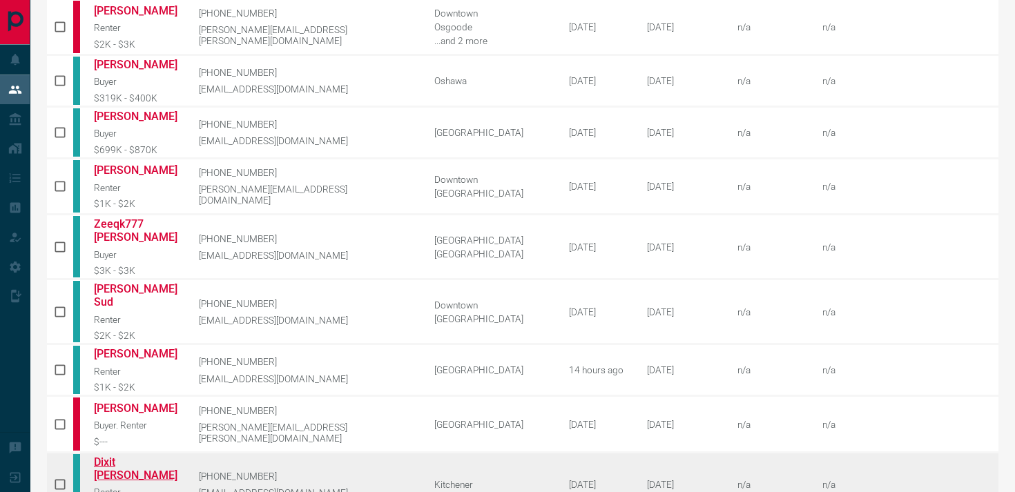
click at [128, 456] on link "Dixit [PERSON_NAME]" at bounding box center [136, 469] width 84 height 26
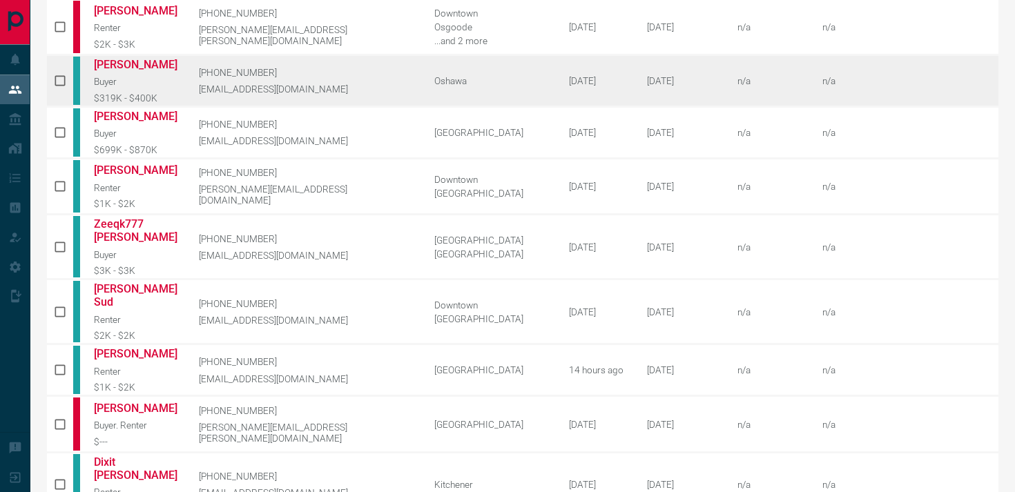
scroll to position [0, 0]
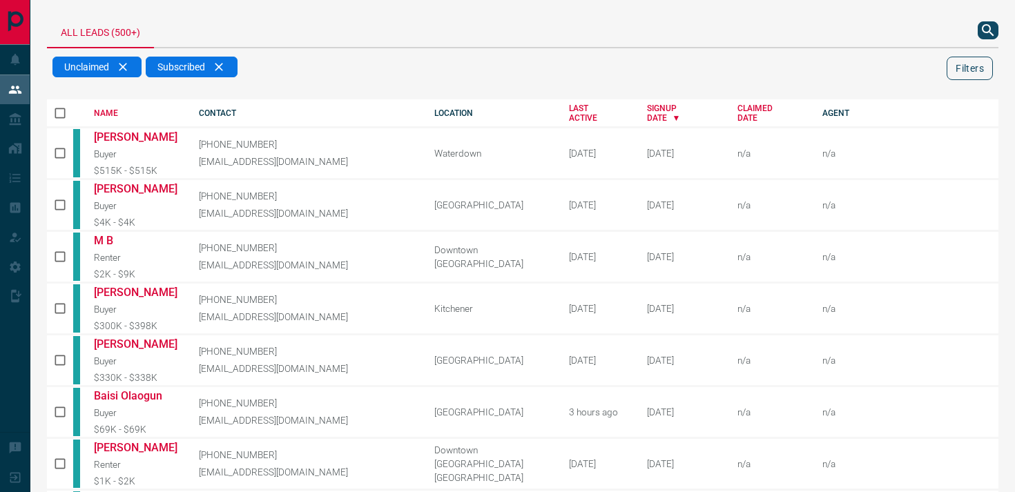
click at [962, 76] on button "Filters" at bounding box center [970, 68] width 46 height 23
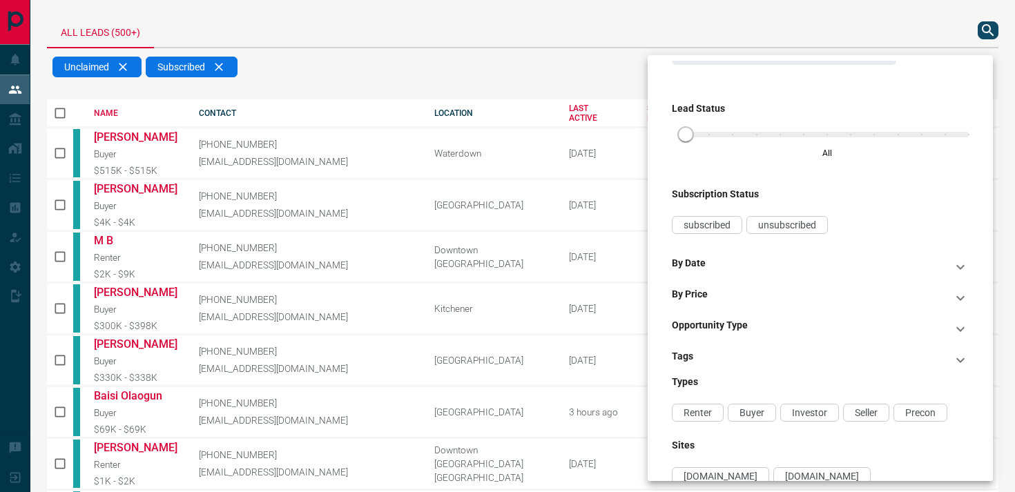
scroll to position [84, 0]
click at [747, 408] on span "Buyer" at bounding box center [751, 410] width 25 height 11
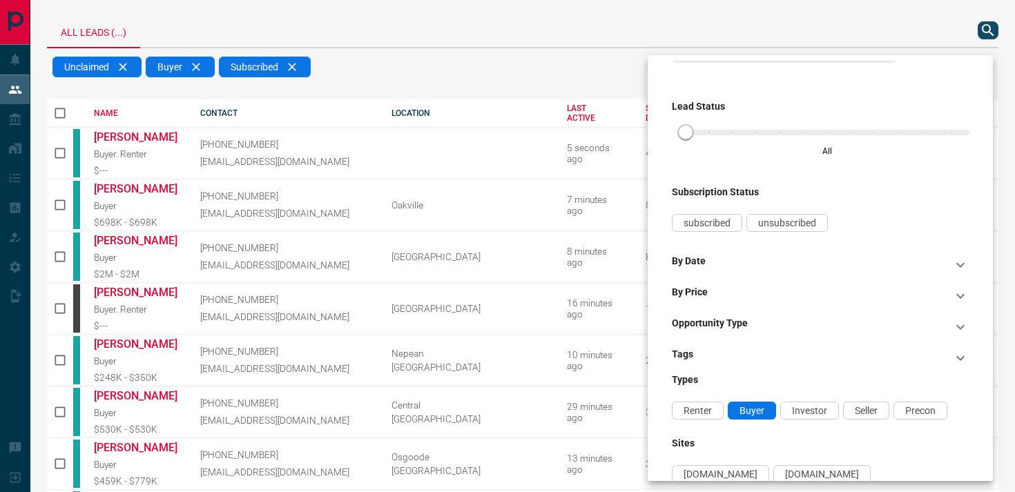
click at [599, 46] on div at bounding box center [507, 246] width 1015 height 492
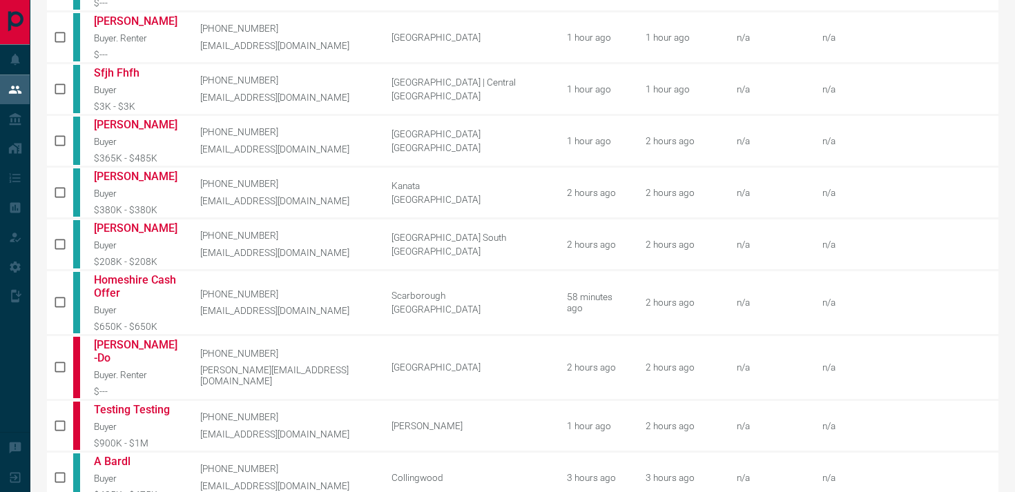
scroll to position [711, 0]
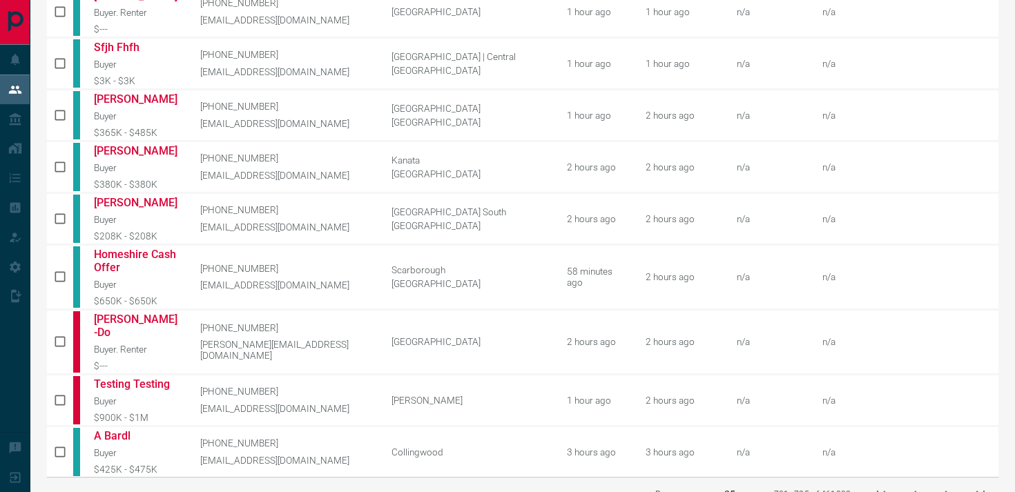
click at [946, 491] on icon "next page" at bounding box center [947, 495] width 5 height 8
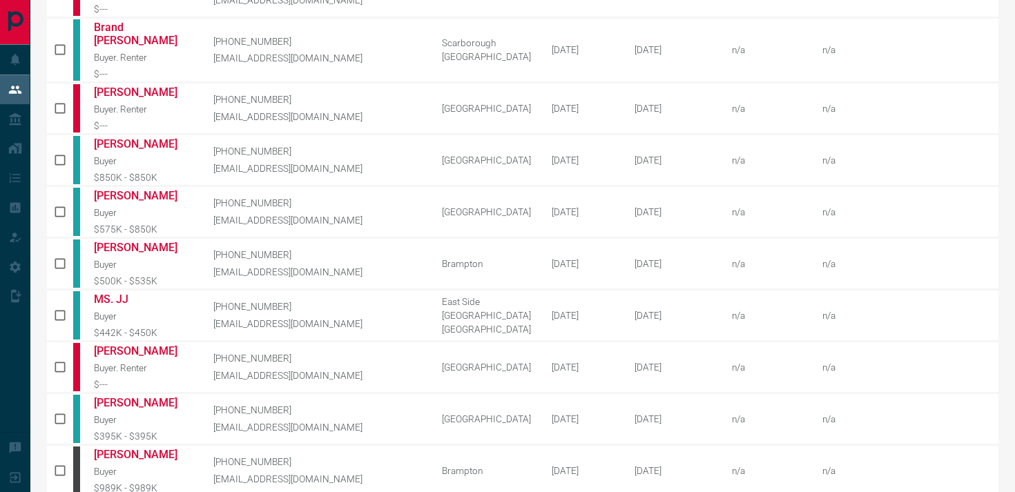
scroll to position [698, 0]
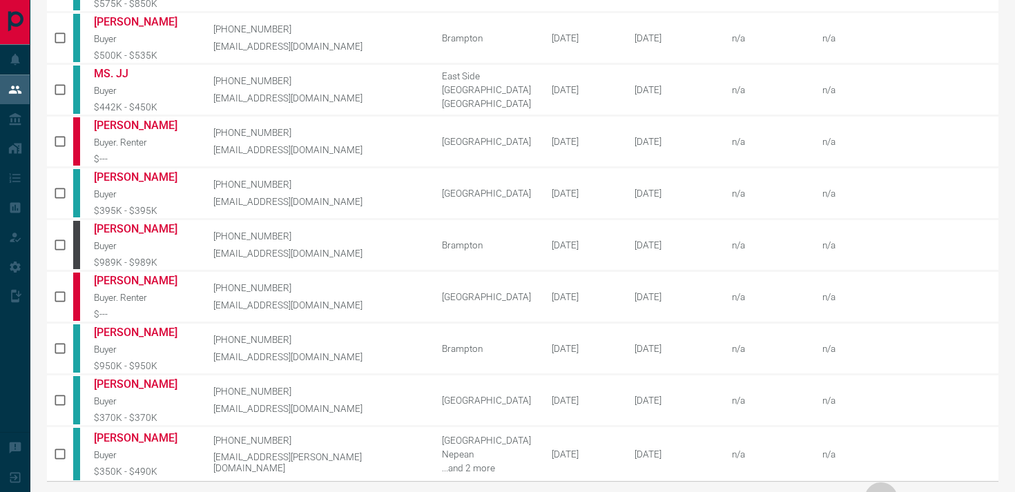
click at [878, 492] on icon "first page" at bounding box center [881, 499] width 8 height 8
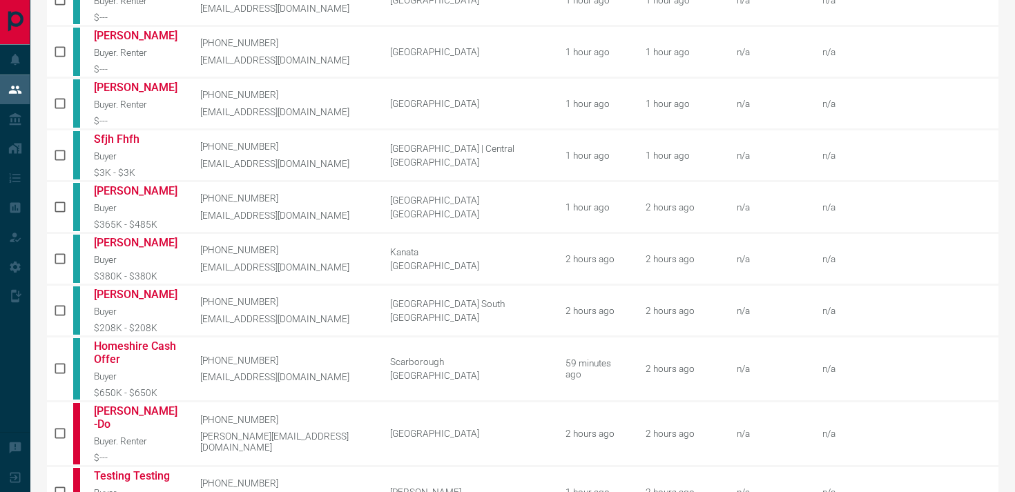
scroll to position [711, 0]
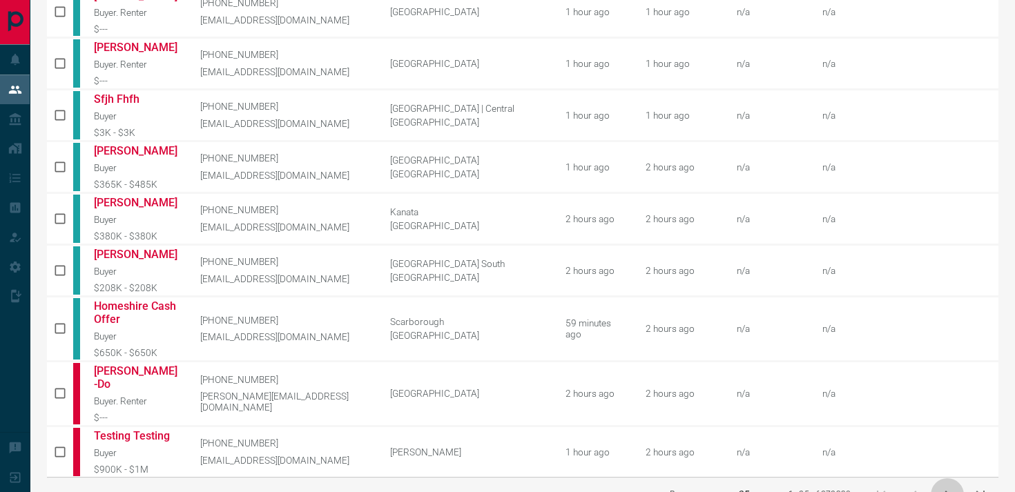
click at [944, 487] on icon "next page" at bounding box center [947, 495] width 17 height 17
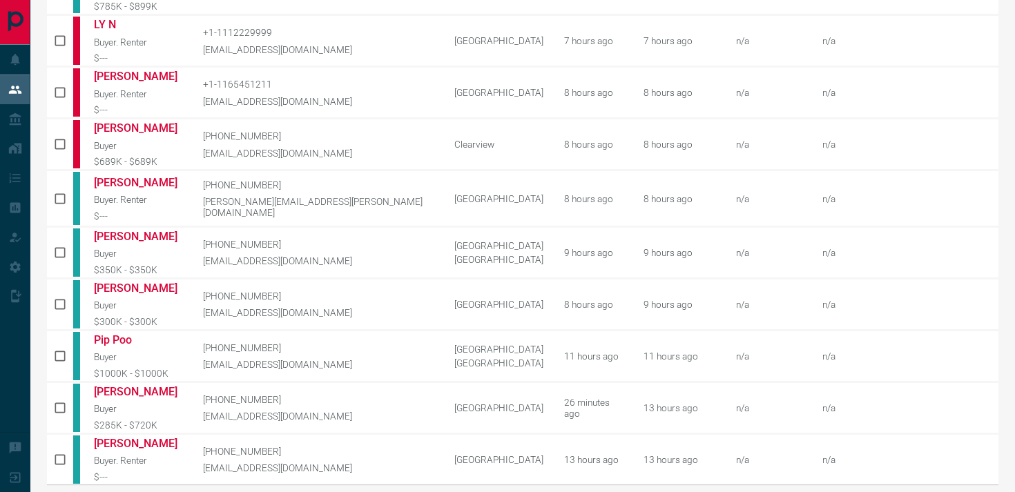
scroll to position [737, 0]
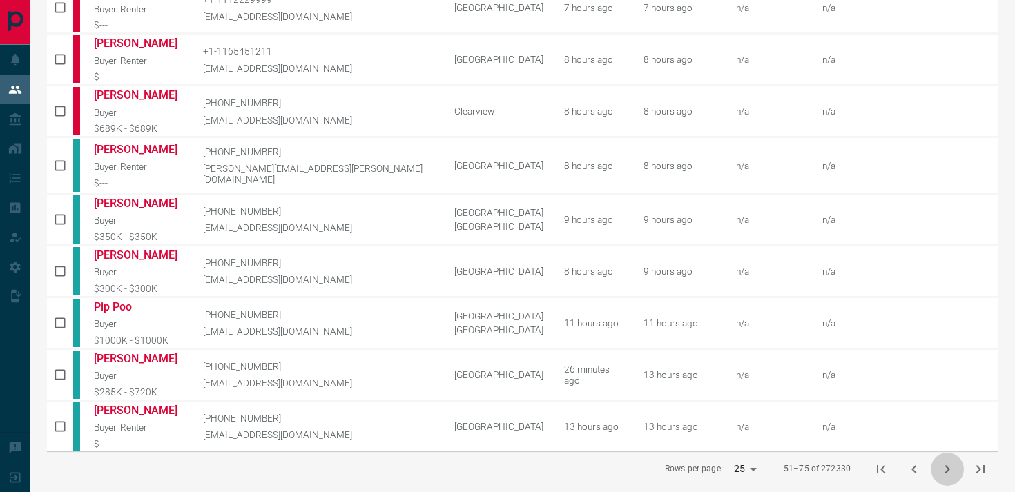
click at [933, 466] on button "next page" at bounding box center [947, 469] width 33 height 33
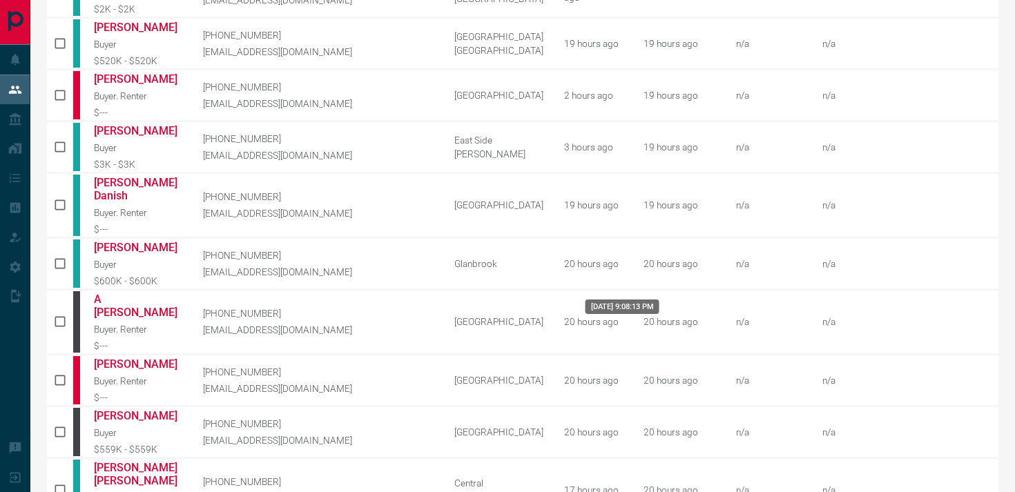
scroll to position [711, 0]
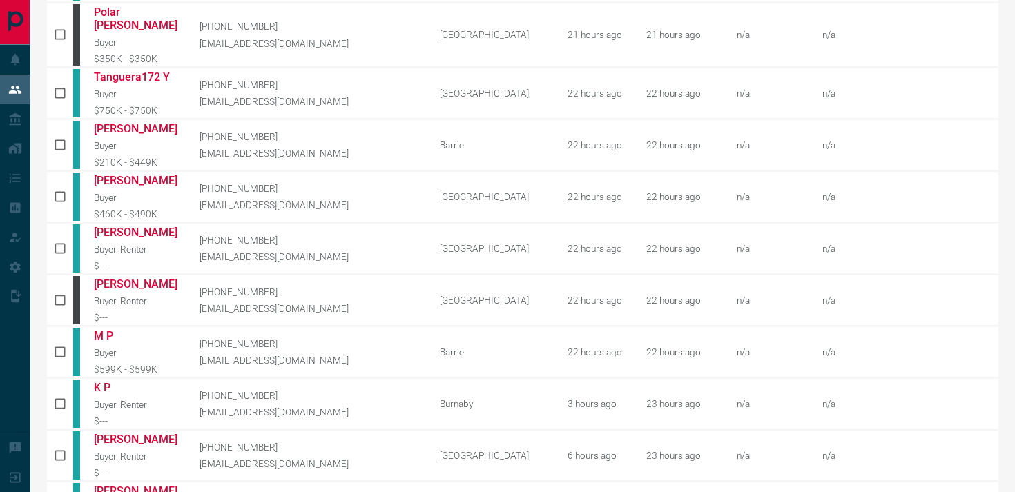
scroll to position [698, 0]
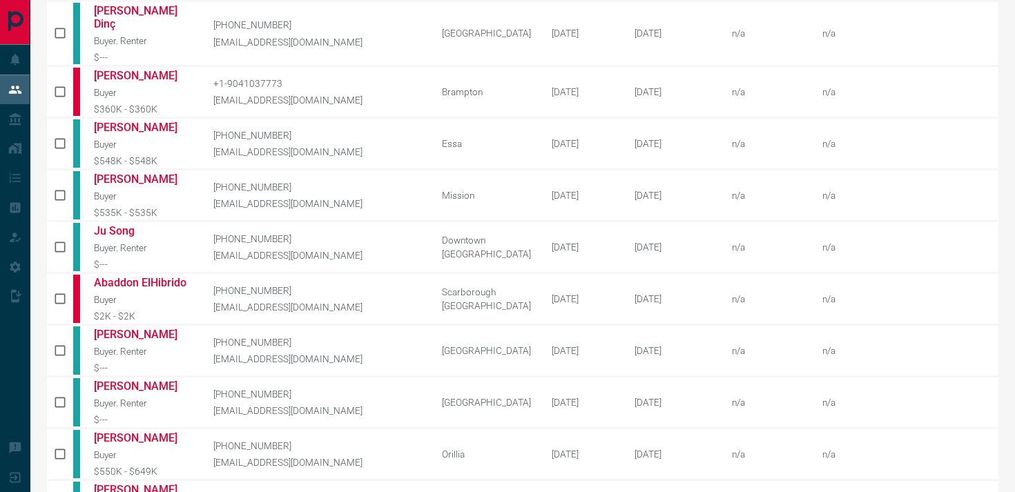
scroll to position [711, 0]
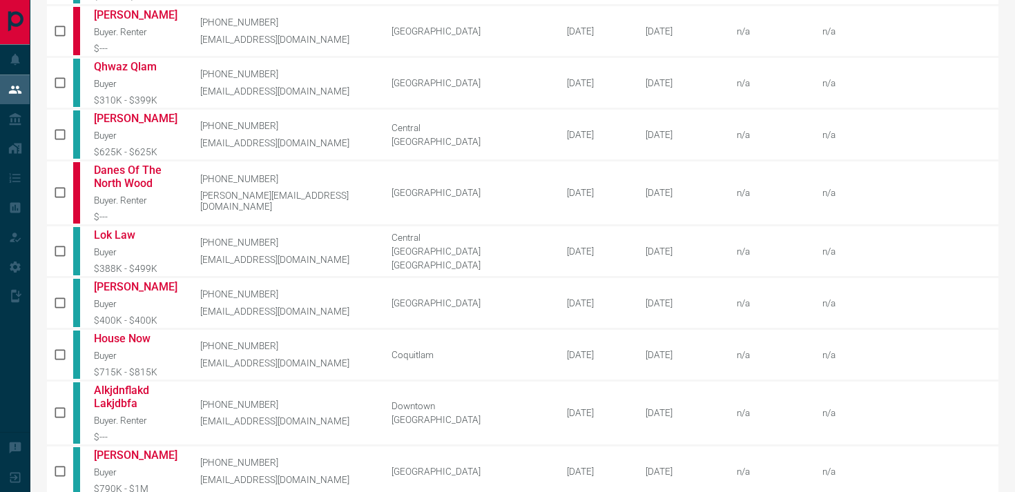
scroll to position [724, 0]
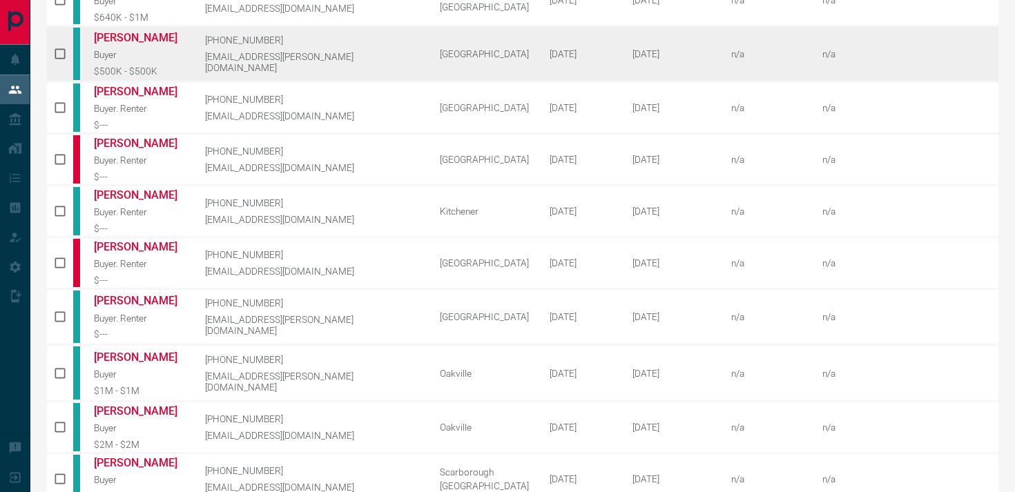
scroll to position [171, 0]
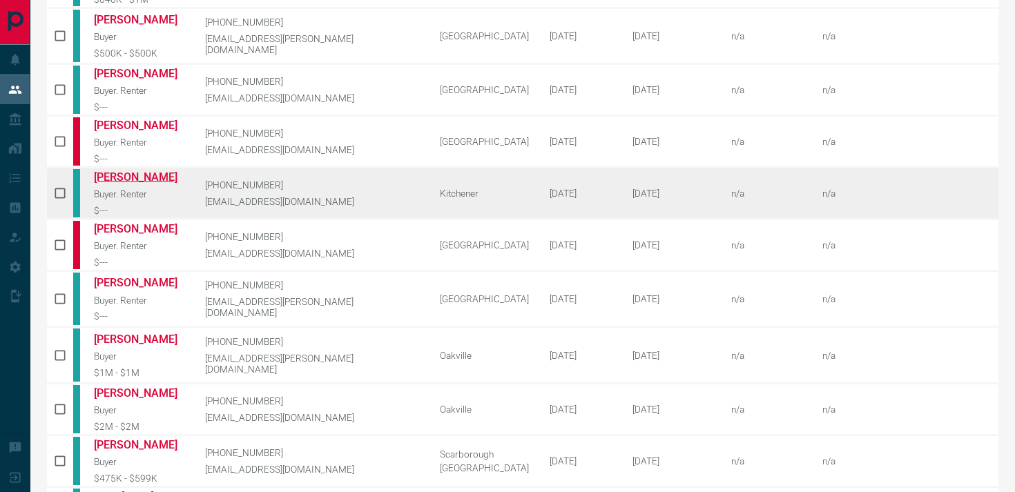
click at [119, 171] on link "[PERSON_NAME]" at bounding box center [139, 177] width 90 height 13
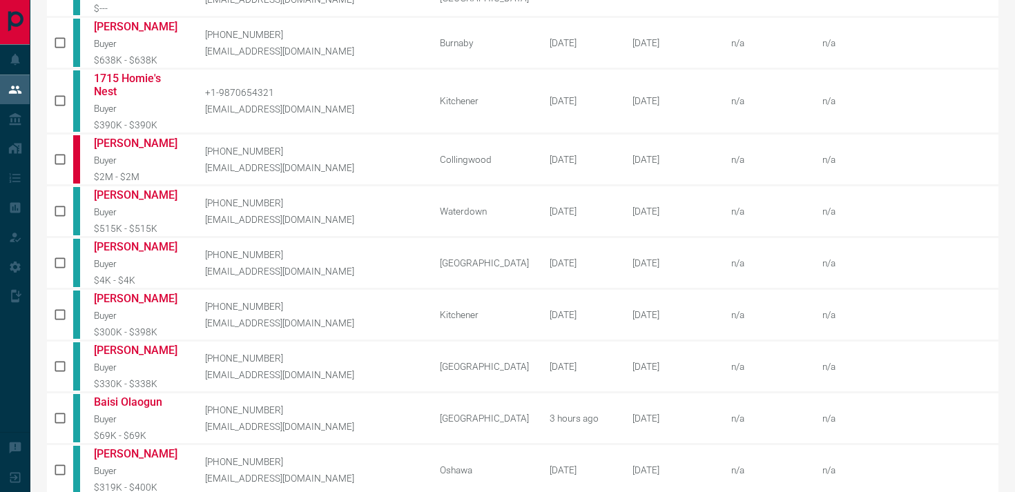
scroll to position [698, 0]
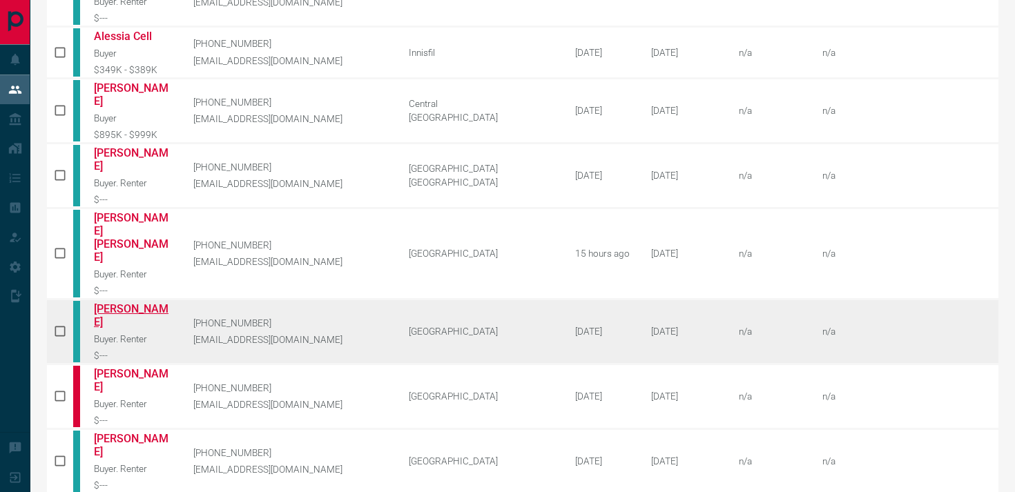
click at [122, 302] on link "[PERSON_NAME]" at bounding box center [133, 315] width 79 height 26
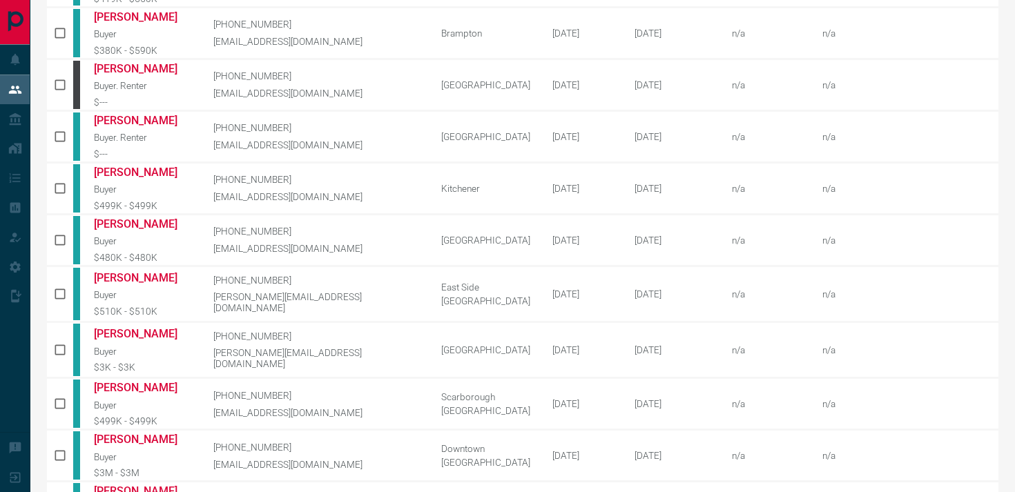
scroll to position [173, 0]
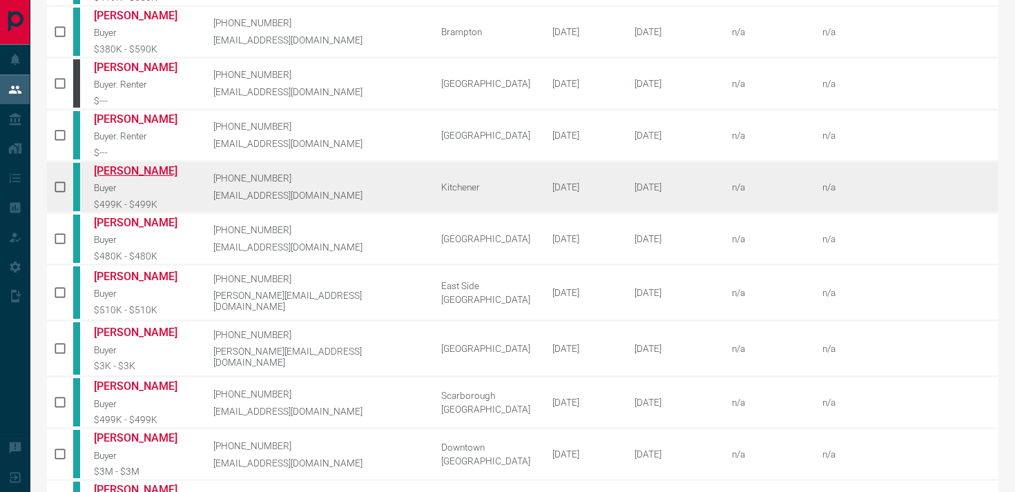
click at [126, 170] on link "[PERSON_NAME]" at bounding box center [143, 170] width 99 height 13
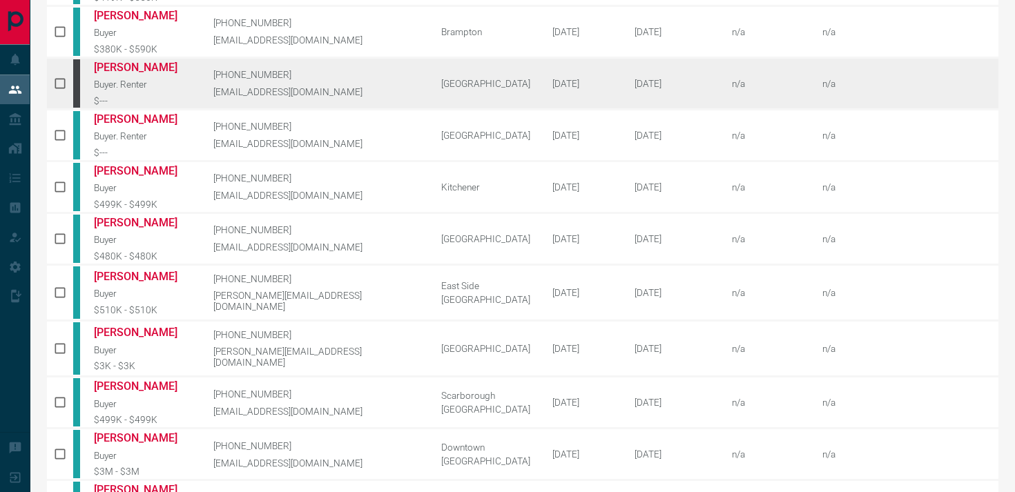
scroll to position [0, 0]
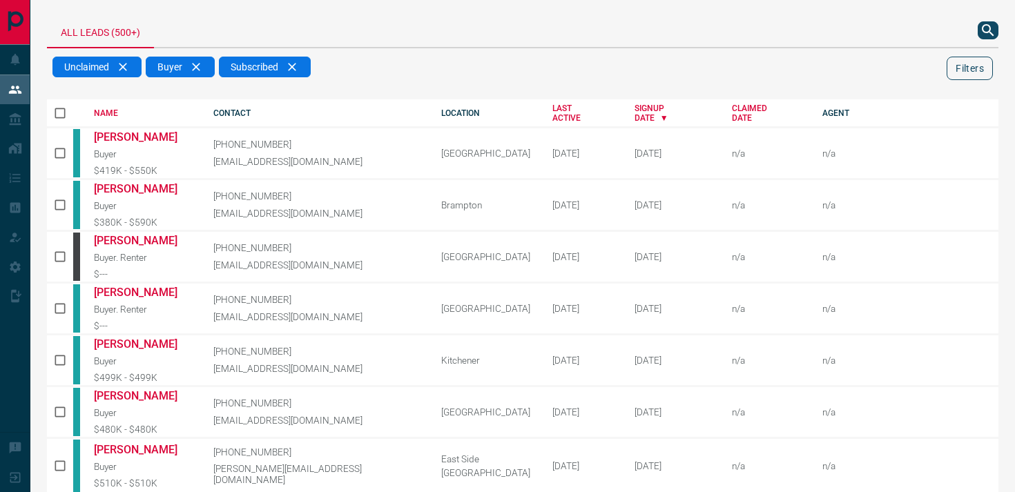
click at [980, 74] on button "Filters" at bounding box center [970, 68] width 46 height 23
